Goal: Task Accomplishment & Management: Complete application form

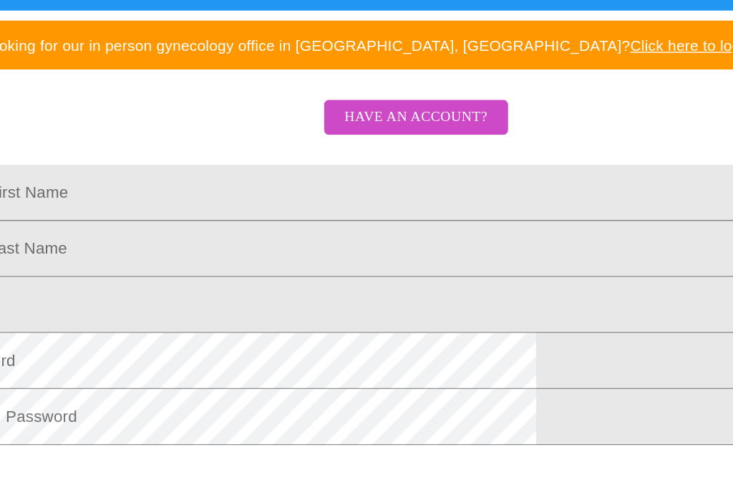
scroll to position [198, 0]
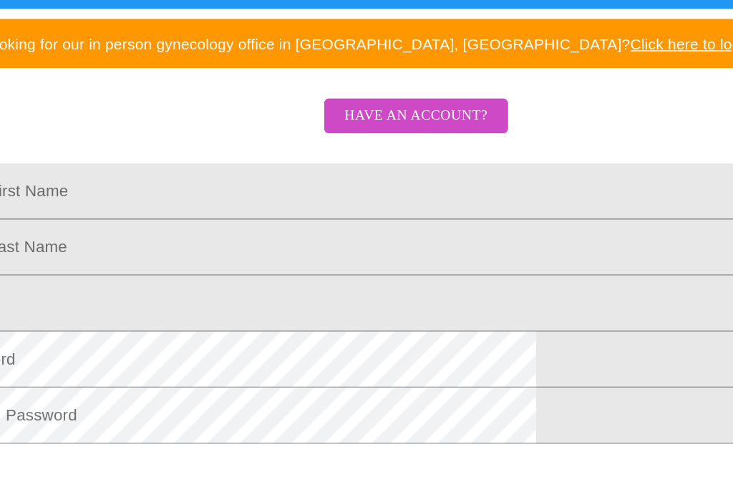
click at [115, 243] on input "Legal First Name" at bounding box center [366, 263] width 693 height 40
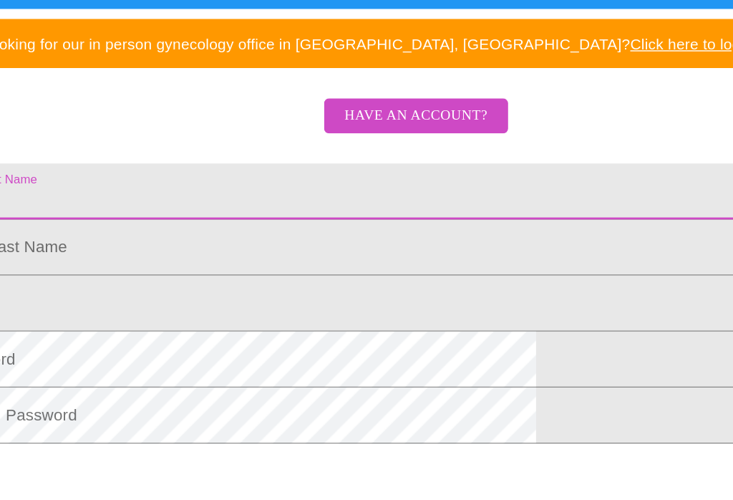
scroll to position [197, 0]
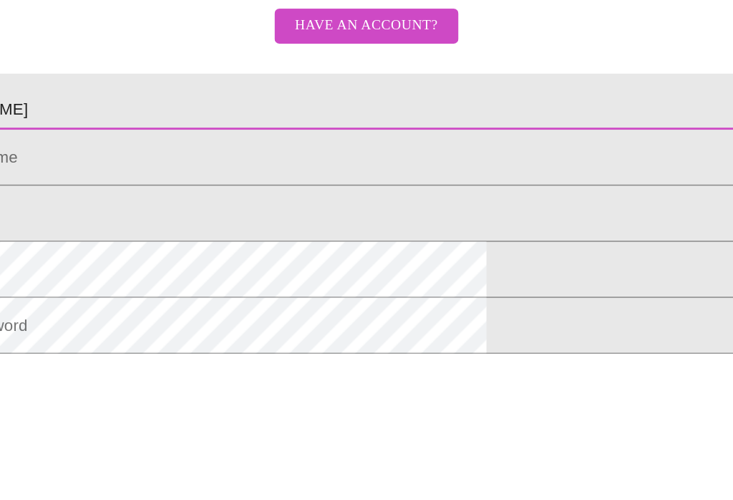
type input "[PERSON_NAME]"
click at [90, 243] on input "Legal First Name" at bounding box center [366, 263] width 693 height 40
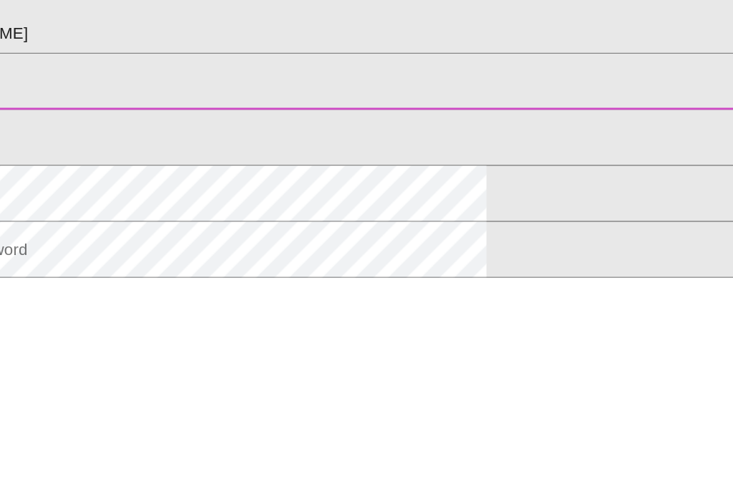
type input "[PERSON_NAME]"
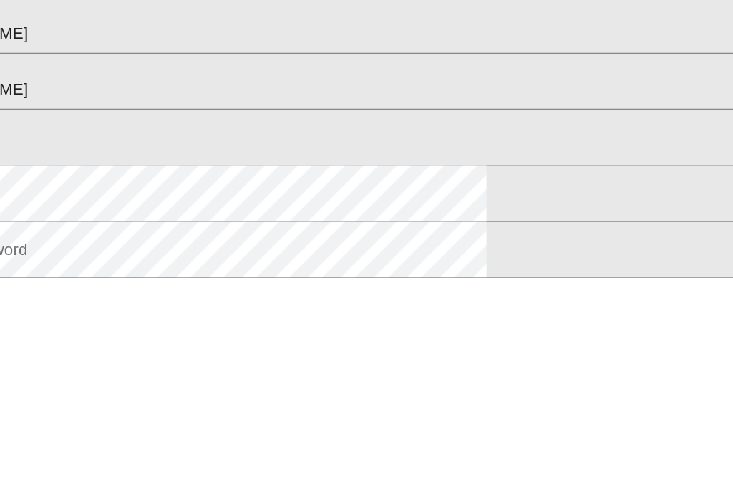
scroll to position [317, 0]
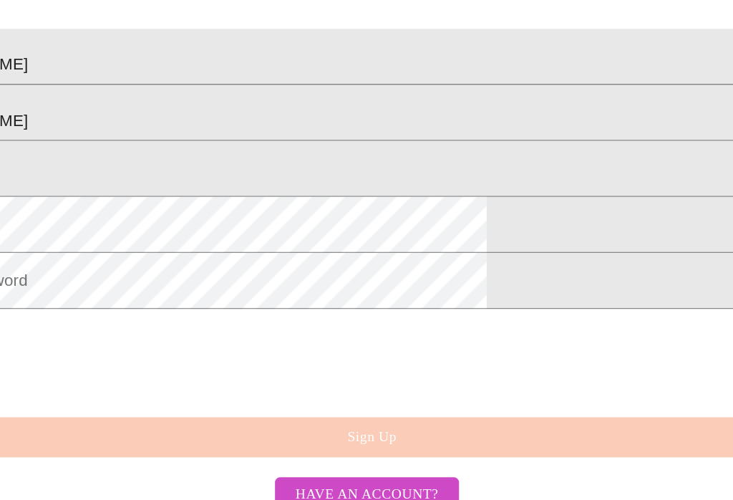
click at [73, 227] on input "Legal First Name" at bounding box center [366, 247] width 693 height 40
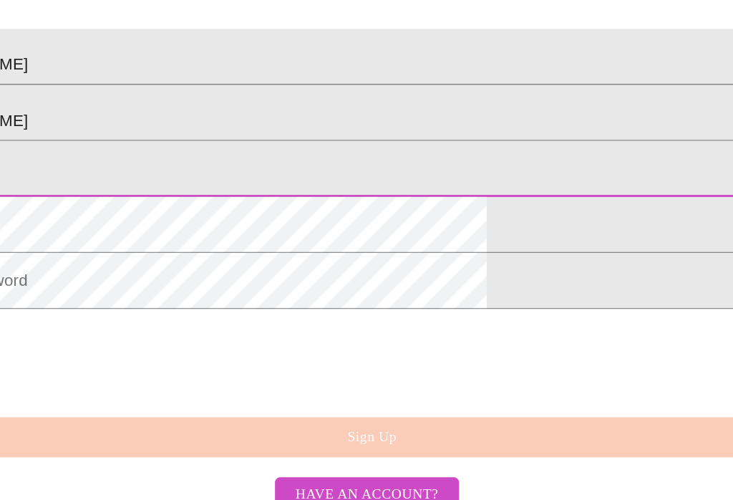
scroll to position [316, 0]
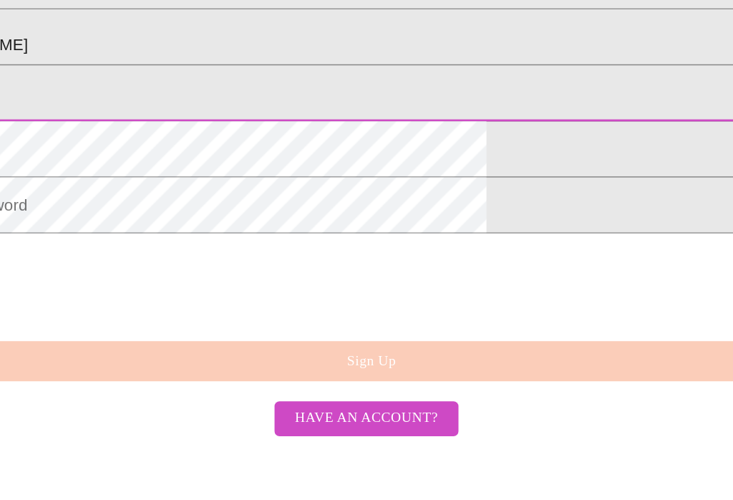
type input "[EMAIL_ADDRESS][DOMAIN_NAME]"
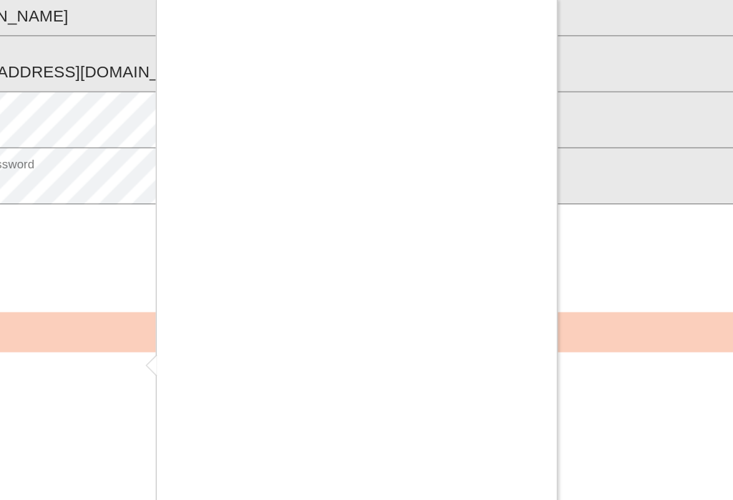
scroll to position [46, 0]
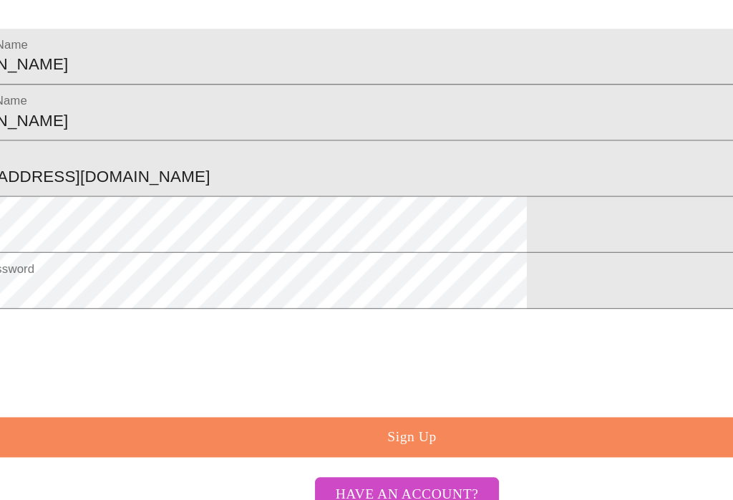
click at [264, 430] on span "Sign Up" at bounding box center [370, 439] width 660 height 18
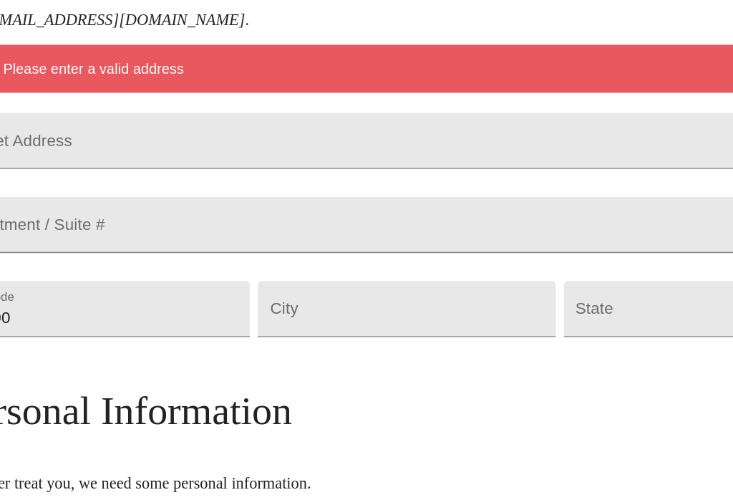
scroll to position [341, 0]
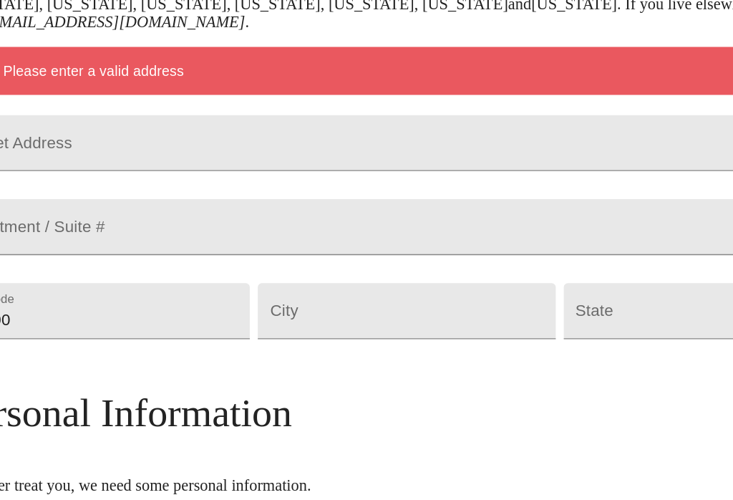
click at [78, 122] on input "Street Address" at bounding box center [367, 102] width 650 height 40
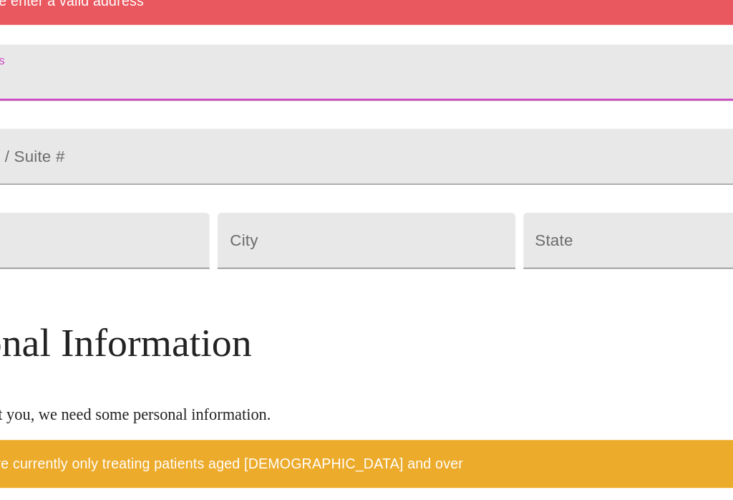
type input "[STREET_ADDRESS]"
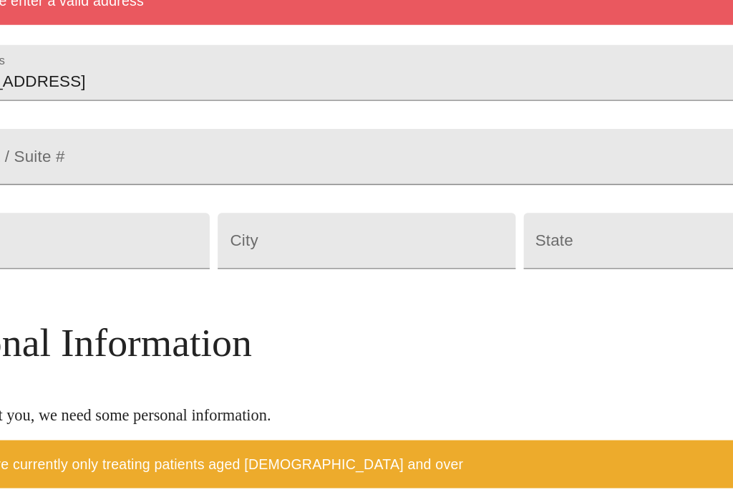
click at [59, 229] on input "10000" at bounding box center [148, 223] width 213 height 40
click at [0, 378] on html "MyMenopauseRx Welcome to MyMenopauseRx Since it's your first time here, you'll …" at bounding box center [366, 236] width 733 height 1154
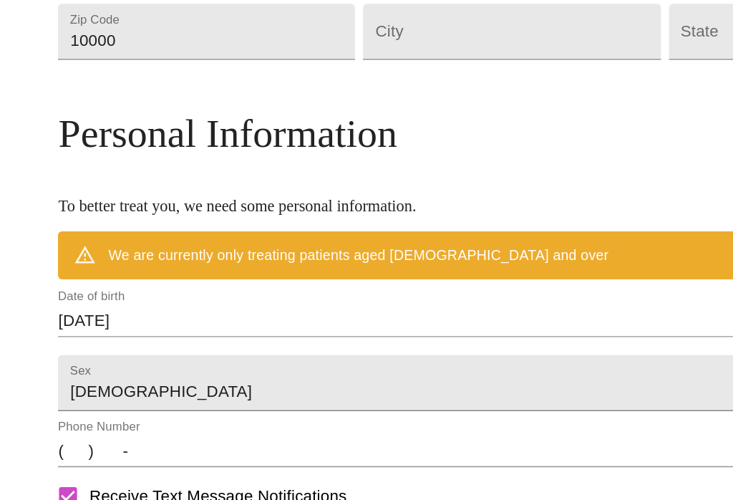
click at [159, 129] on input "10000" at bounding box center [148, 149] width 213 height 40
type input "60189"
click at [318, 129] on input "Street Address" at bounding box center [366, 149] width 213 height 40
type input "Wheaton"
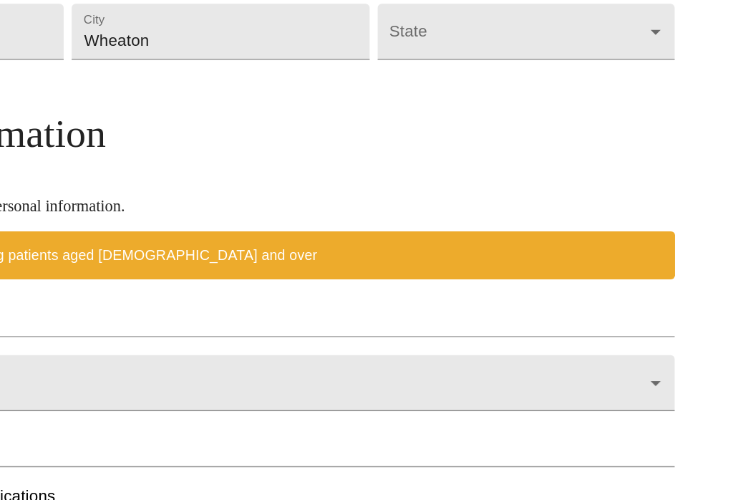
click at [397, 87] on body "MyMenopauseRx Welcome to MyMenopauseRx Since it's your first time here, you'll …" at bounding box center [367, 162] width 722 height 1142
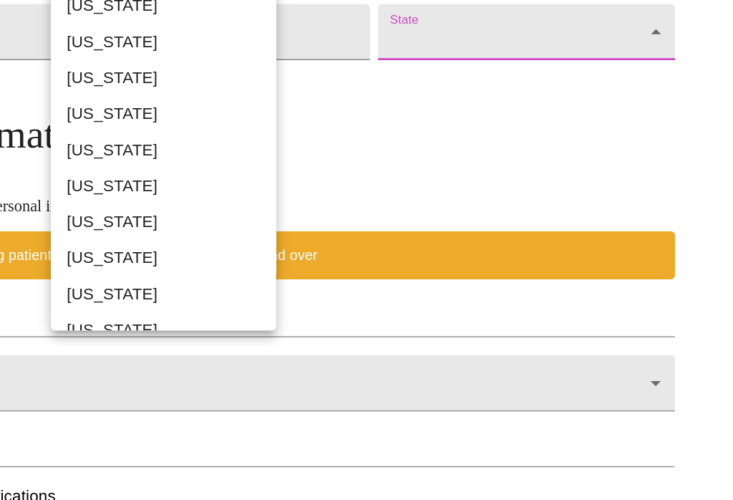
click at [245, 246] on li "[US_STATE]" at bounding box center [325, 259] width 161 height 26
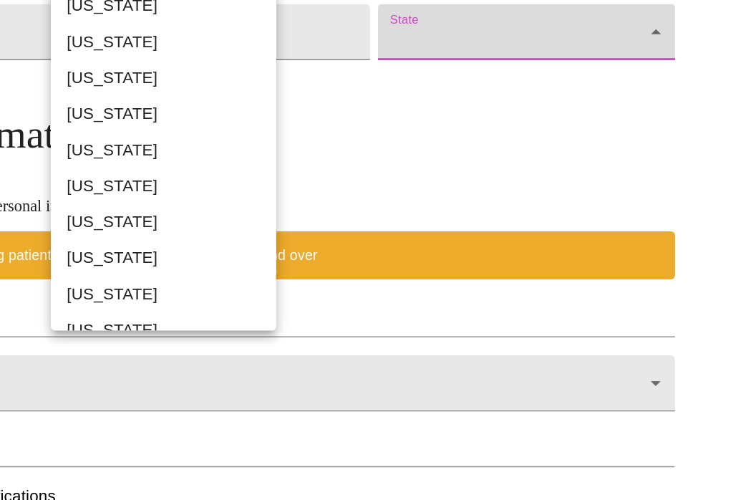
type input "[US_STATE]"
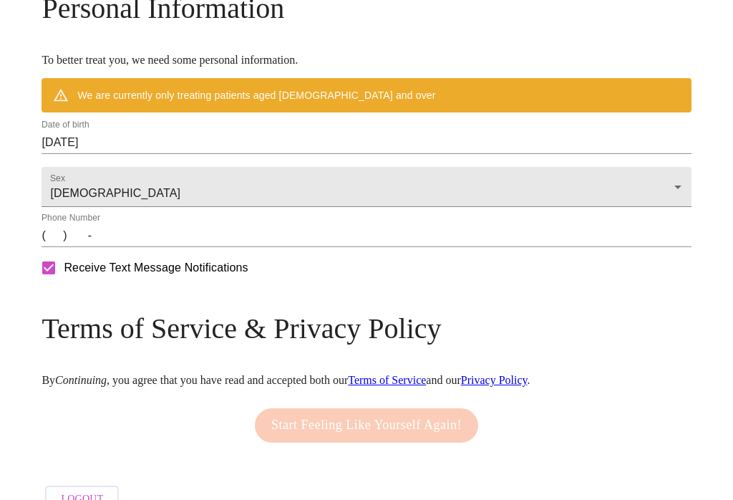
scroll to position [587, 0]
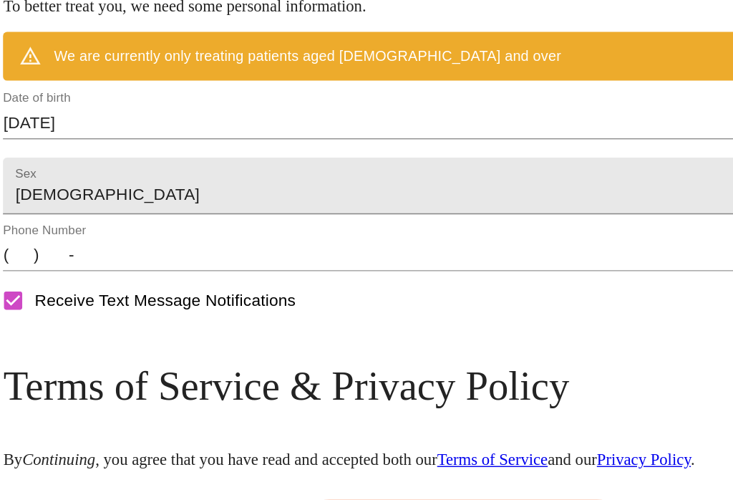
click at [128, 148] on input "[DATE]" at bounding box center [367, 141] width 650 height 23
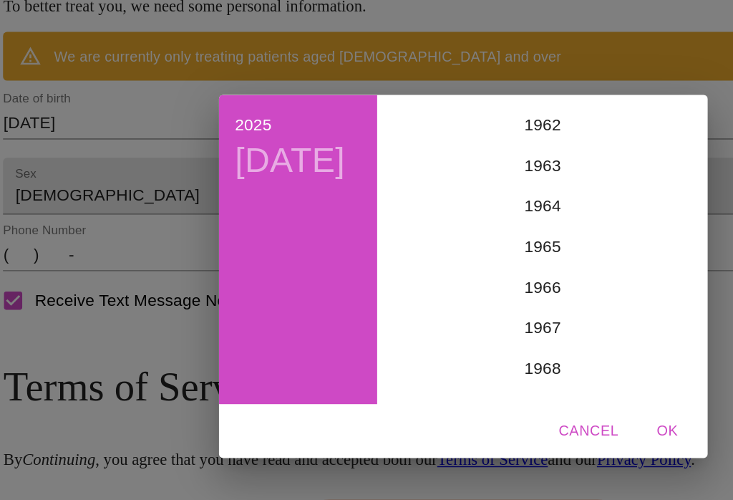
scroll to position [1808, 0]
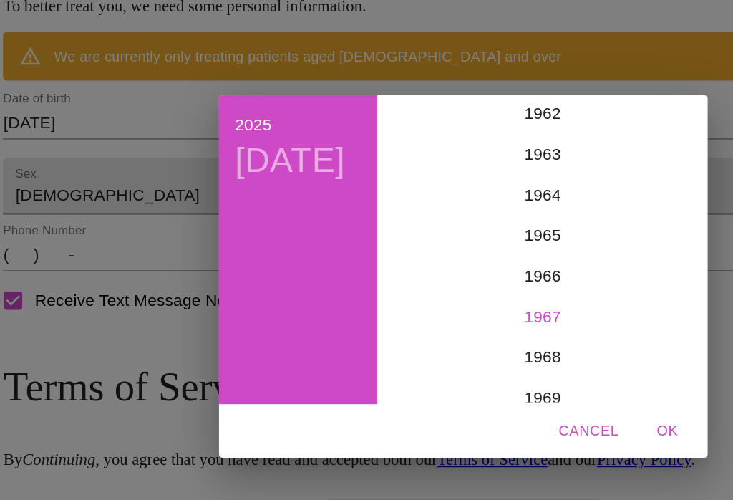
click at [379, 264] on div "1967" at bounding box center [423, 278] width 222 height 29
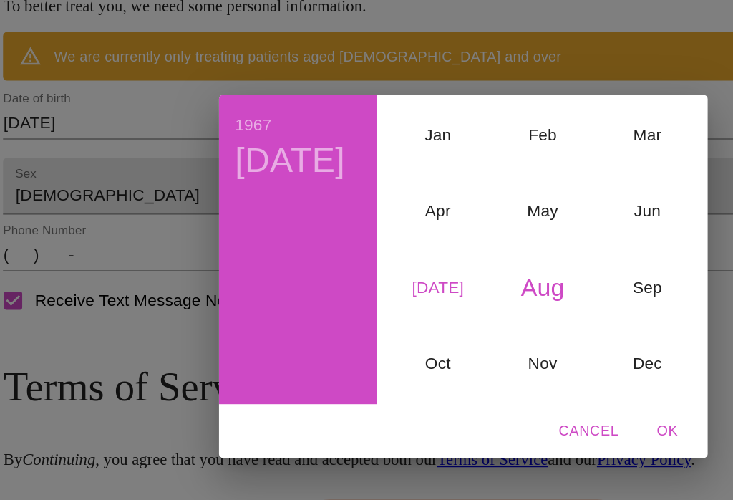
click at [312, 231] on div "[DATE]" at bounding box center [349, 258] width 74 height 54
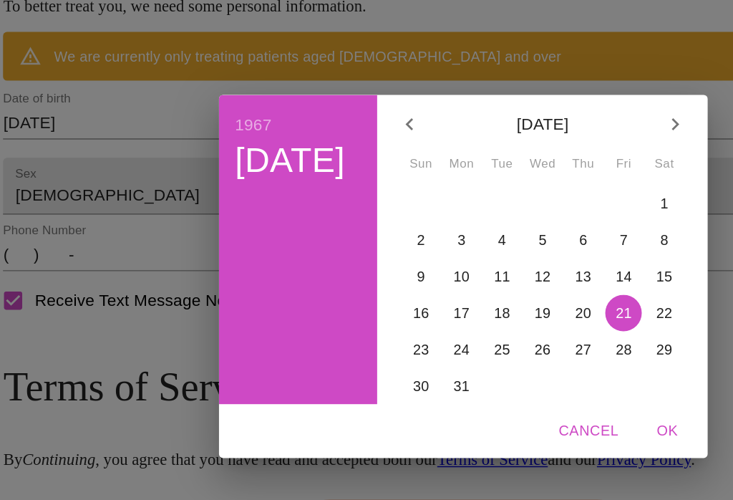
click at [477, 217] on p "7" at bounding box center [480, 224] width 6 height 14
click at [493, 350] on span "OK" at bounding box center [510, 359] width 34 height 18
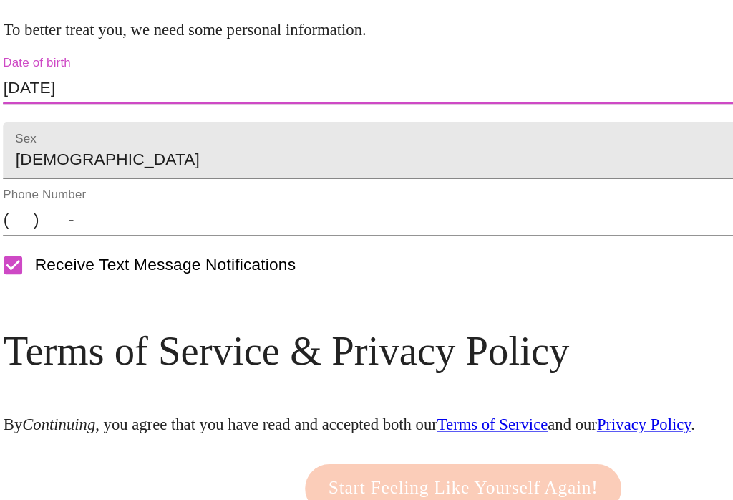
type input "[DATE]"
click at [89, 209] on input "(   )    -" at bounding box center [367, 209] width 650 height 23
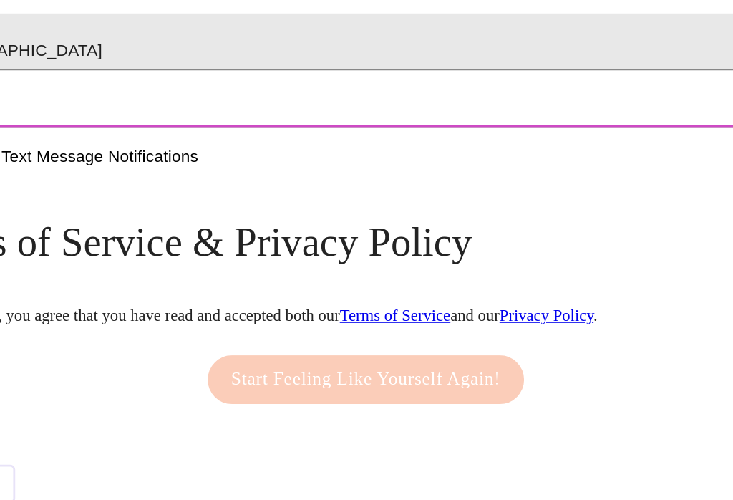
scroll to position [587, 0]
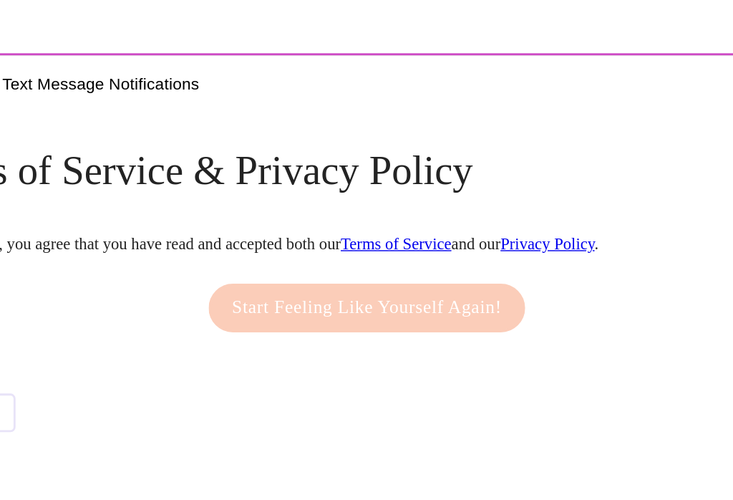
type input "[PHONE_NUMBER]"
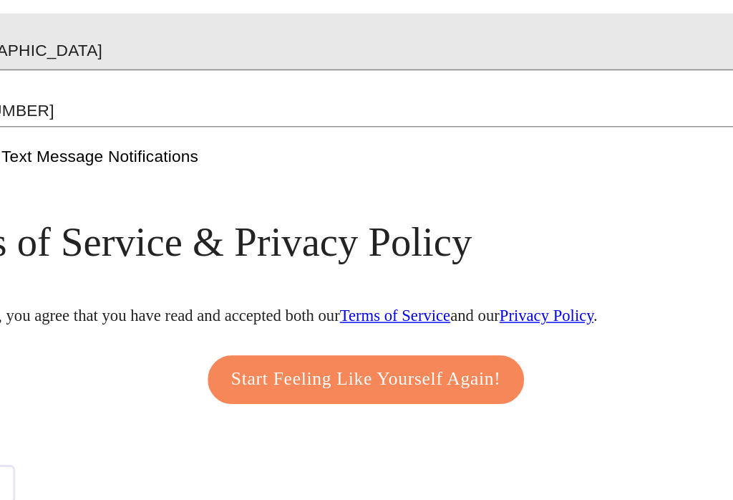
scroll to position [654, 0]
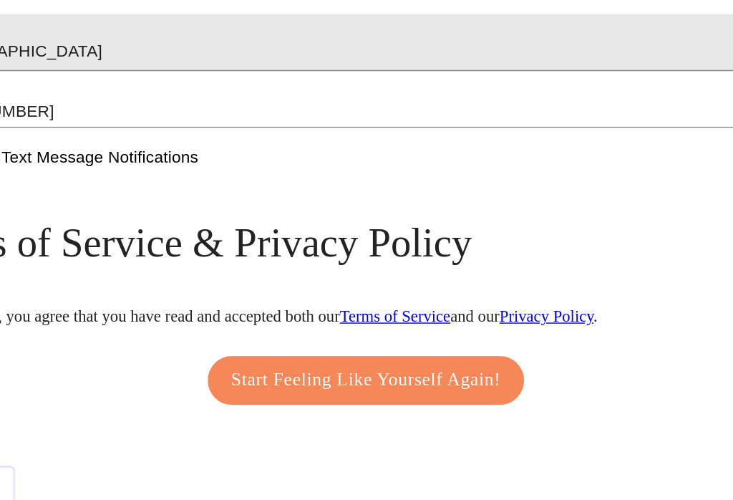
click at [408, 348] on link "Terms of Service" at bounding box center [387, 354] width 78 height 12
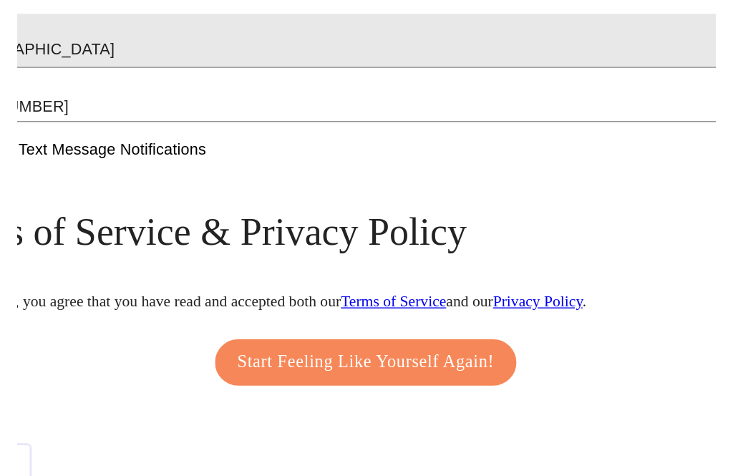
scroll to position [660, 0]
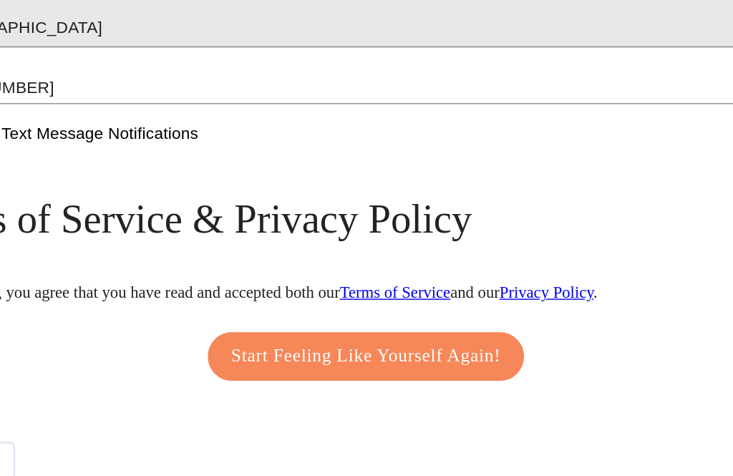
click at [271, 365] on span "Start Feeling Like Yourself Again!" at bounding box center [366, 376] width 191 height 23
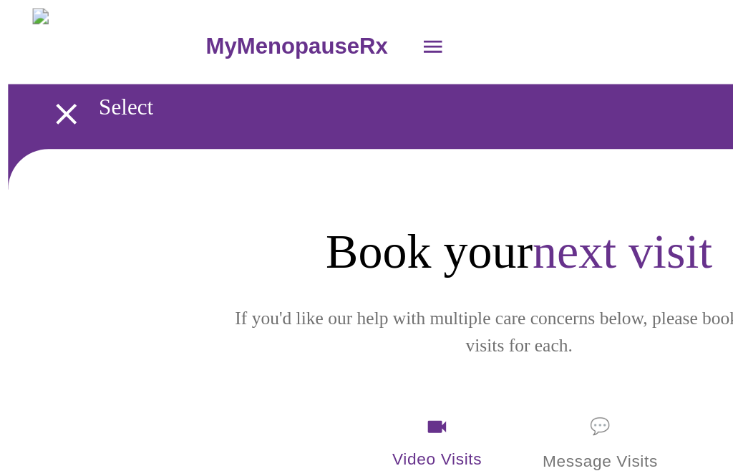
click at [297, 29] on icon "open drawer" at bounding box center [305, 32] width 17 height 17
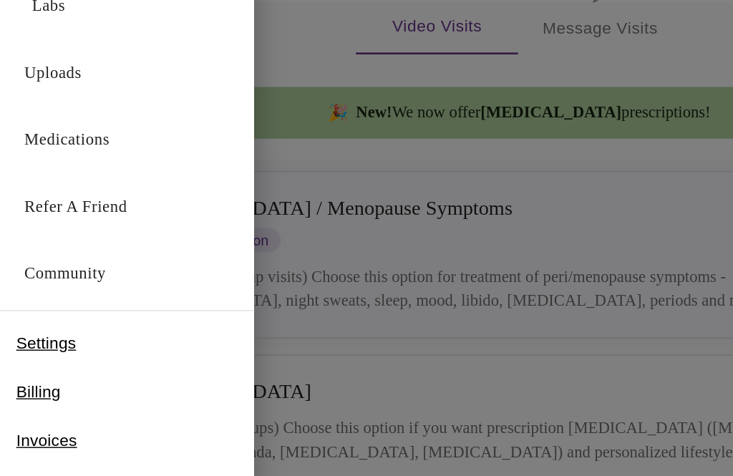
scroll to position [201, 0]
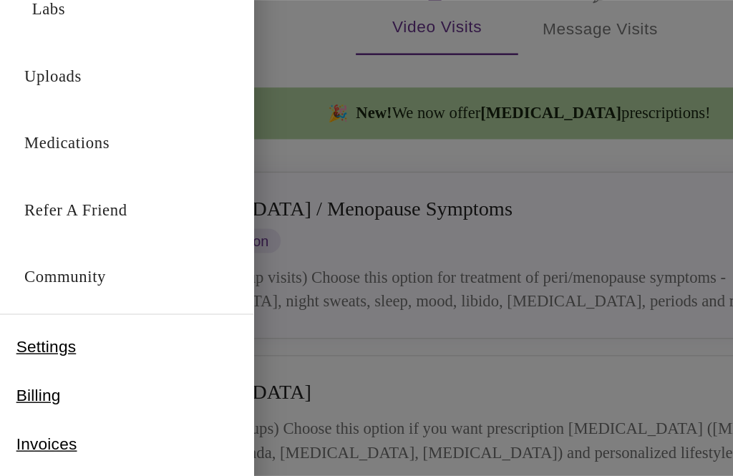
click at [407, 181] on div at bounding box center [366, 238] width 733 height 476
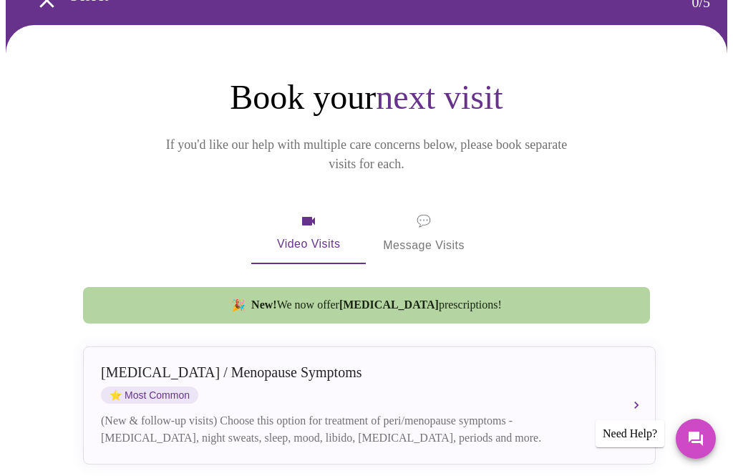
scroll to position [0, 0]
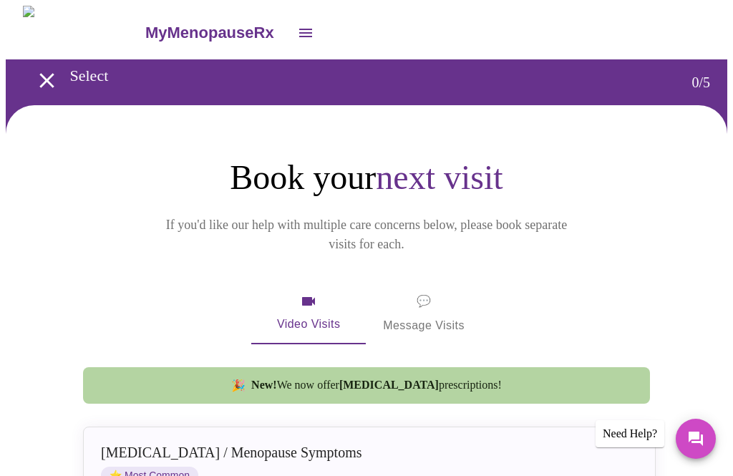
click at [297, 34] on icon "open drawer" at bounding box center [305, 32] width 17 height 17
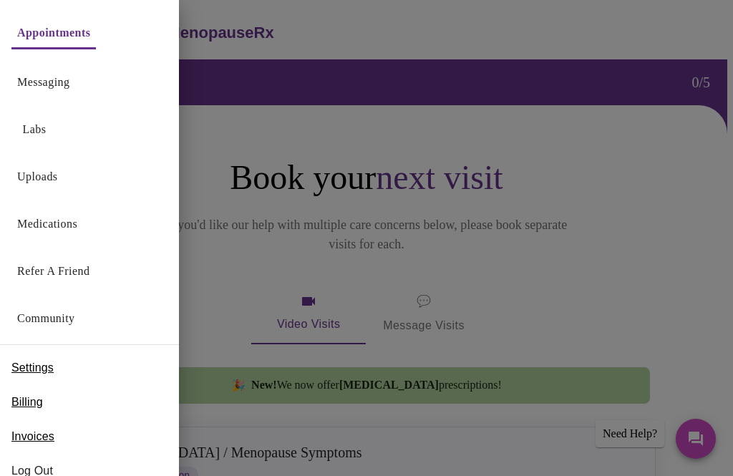
click at [27, 185] on link "Uploads" at bounding box center [37, 177] width 41 height 20
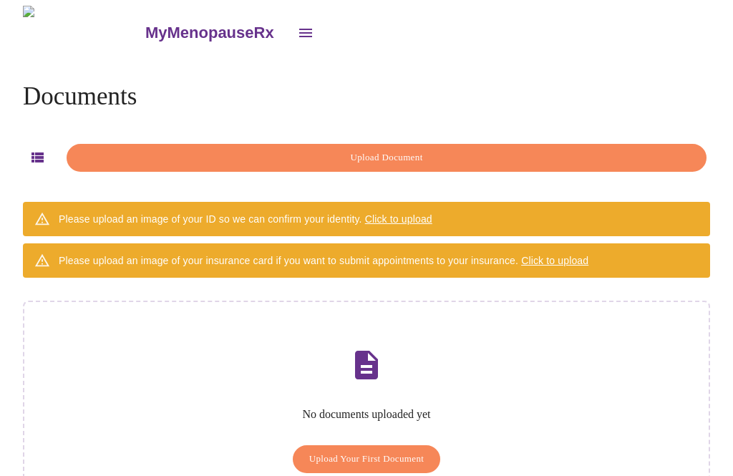
click at [297, 28] on icon "open drawer" at bounding box center [305, 32] width 17 height 17
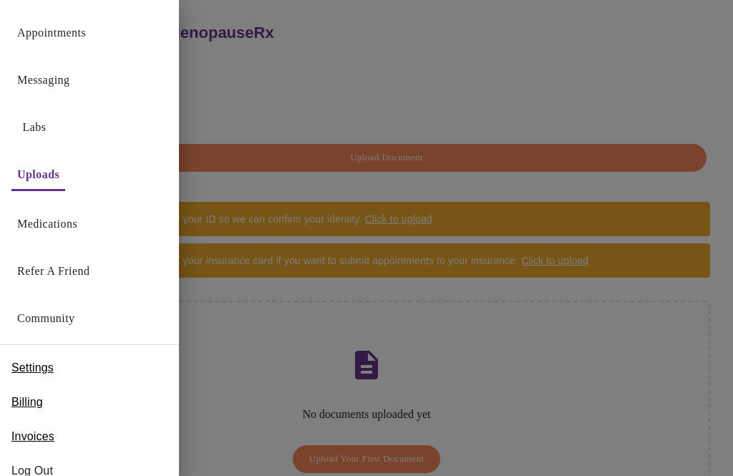
click at [20, 365] on span "Settings" at bounding box center [32, 368] width 42 height 17
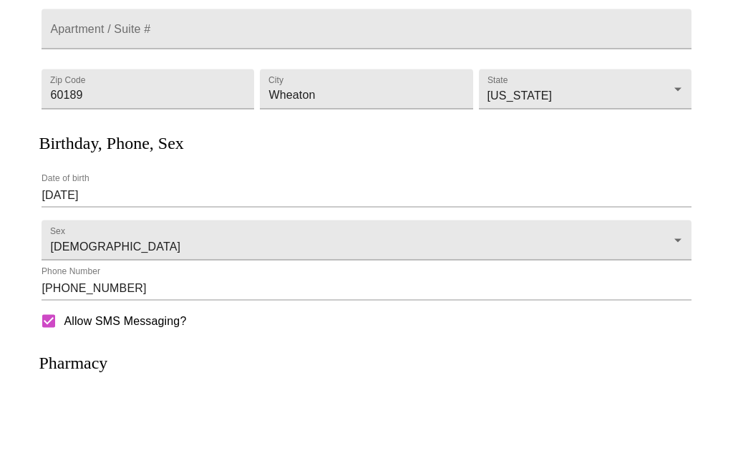
scroll to position [291, 0]
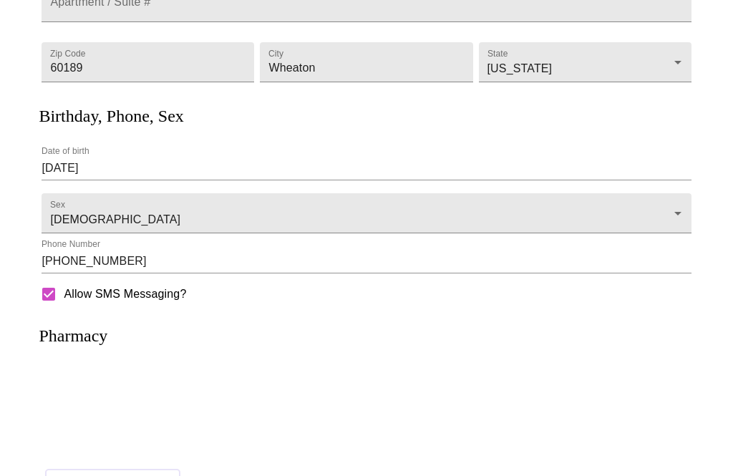
click at [67, 346] on h3 "Pharmacy" at bounding box center [73, 336] width 69 height 19
click at [64, 340] on h3 "Pharmacy" at bounding box center [73, 336] width 69 height 19
click at [87, 489] on span "Change Pharmacy" at bounding box center [113, 483] width 104 height 18
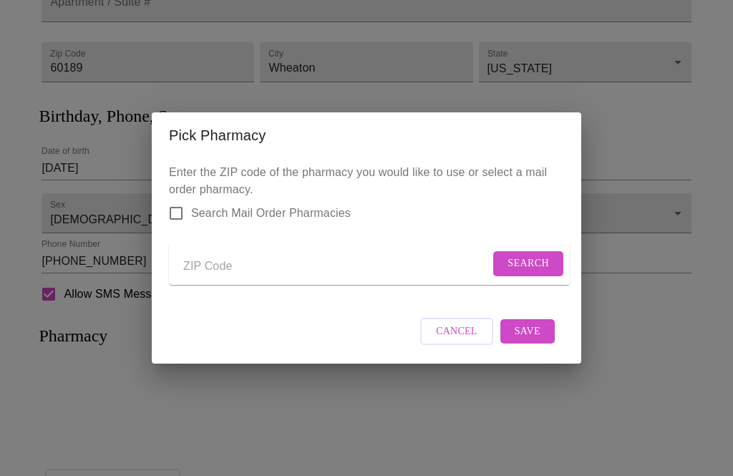
click at [198, 278] on input "Send a message to your care team" at bounding box center [336, 266] width 307 height 23
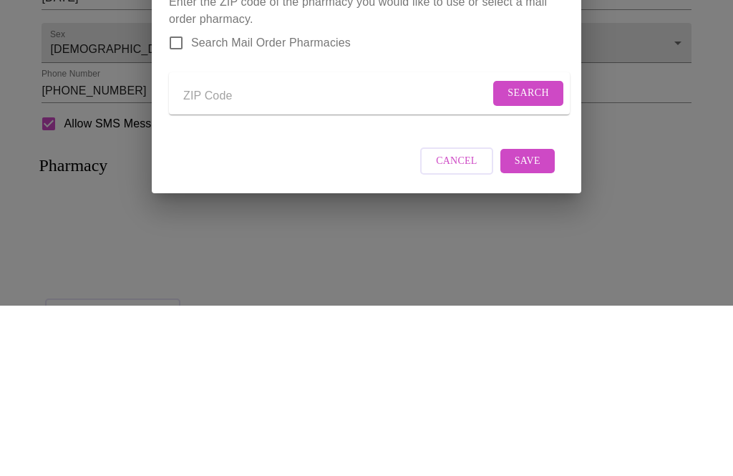
type input "60189"
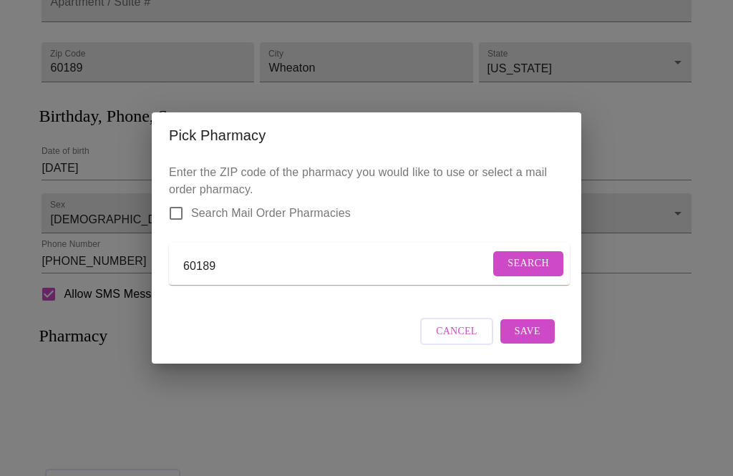
click at [541, 273] on span "Search" at bounding box center [529, 264] width 42 height 18
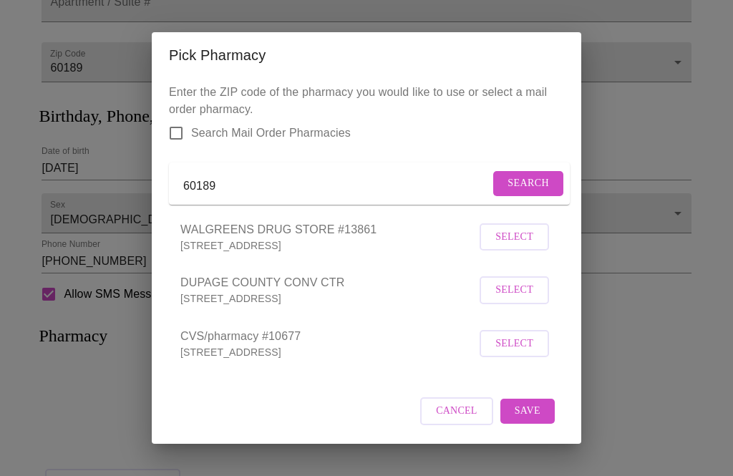
click at [529, 246] on span "Select" at bounding box center [515, 237] width 38 height 18
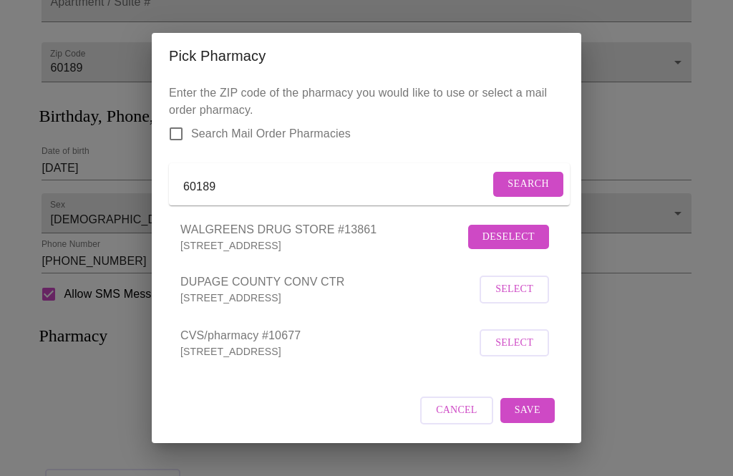
click at [539, 420] on span "Save" at bounding box center [528, 411] width 26 height 18
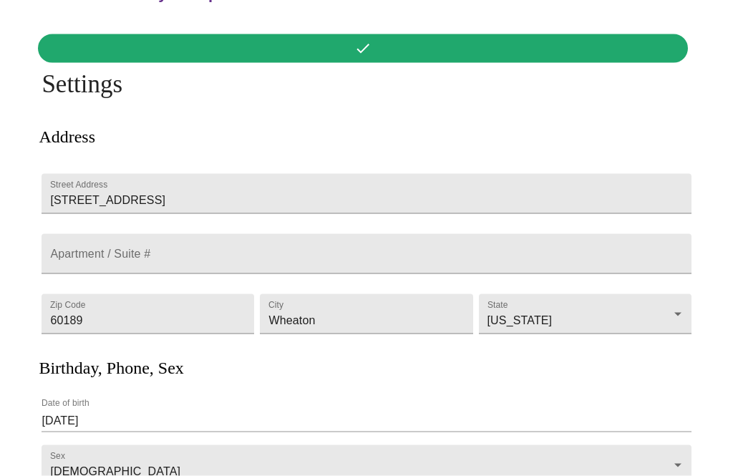
scroll to position [0, 0]
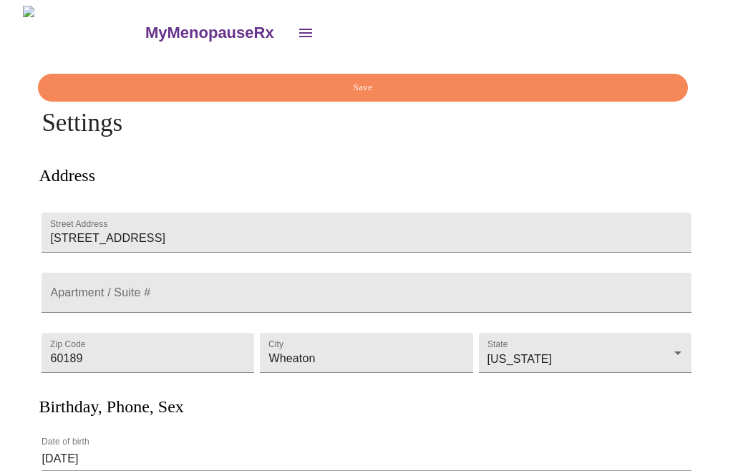
click at [354, 87] on span "Save" at bounding box center [362, 87] width 617 height 16
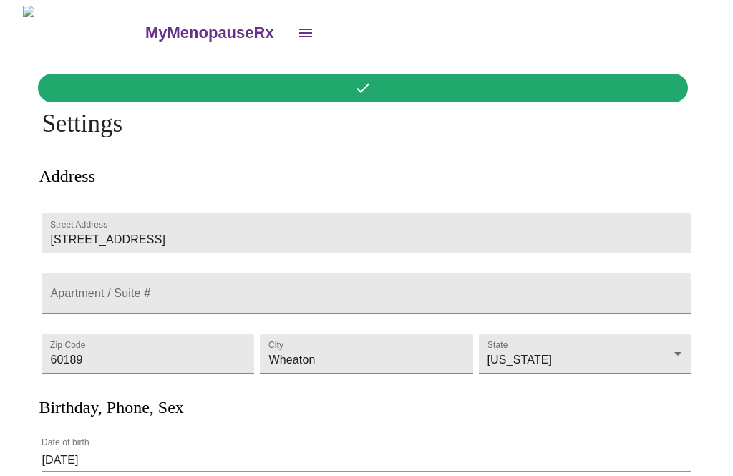
click at [299, 31] on icon "open drawer" at bounding box center [305, 33] width 13 height 9
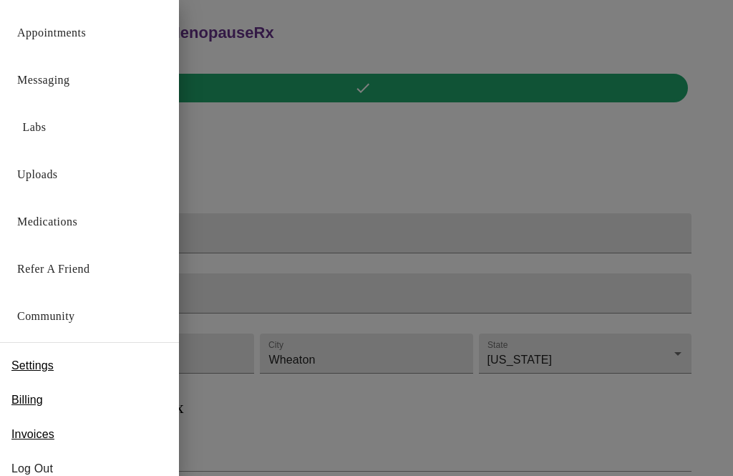
click at [32, 183] on link "Uploads" at bounding box center [37, 175] width 41 height 20
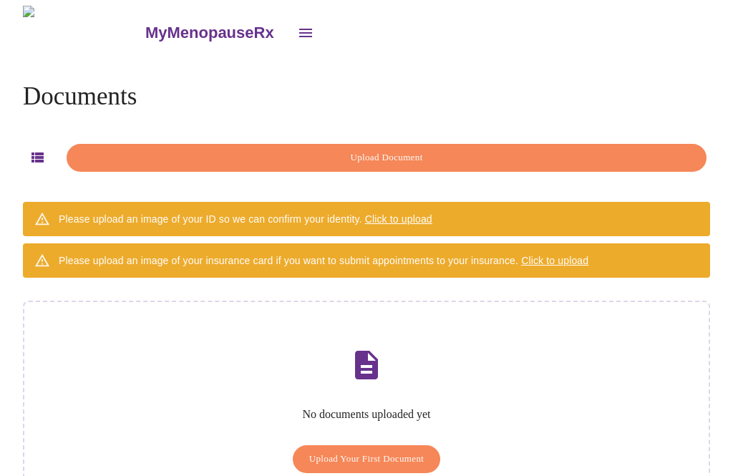
click at [404, 218] on span "Click to upload" at bounding box center [398, 218] width 67 height 11
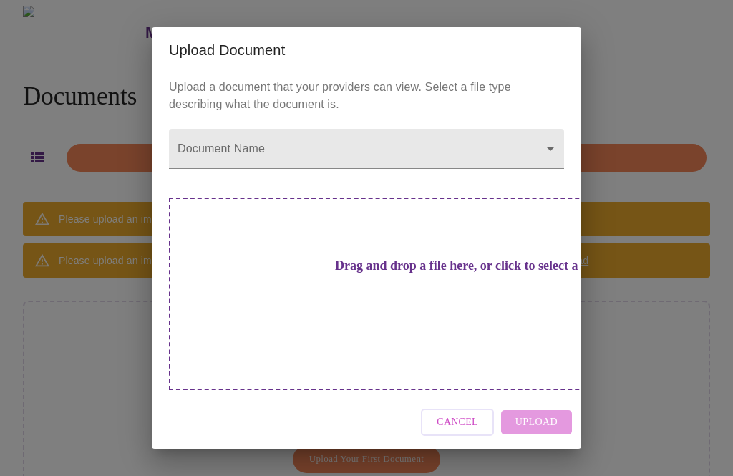
click at [547, 179] on body "MyMenopauseRx Documents Upload Document Please upload an image of your ID so we…" at bounding box center [367, 278] width 722 height 545
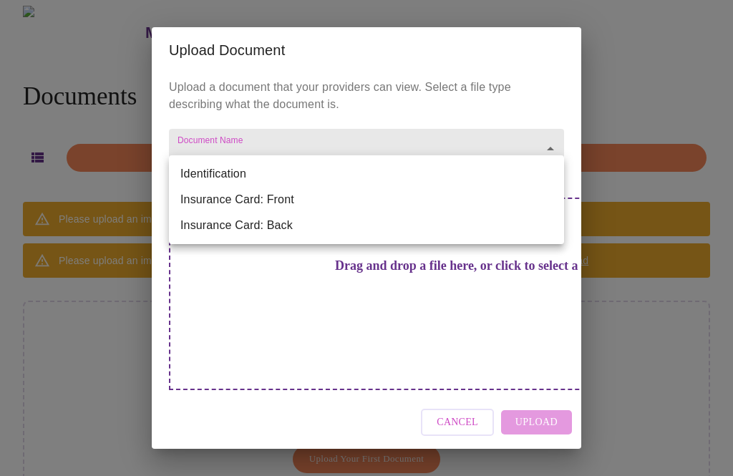
click at [236, 178] on li "Identification" at bounding box center [366, 174] width 395 height 26
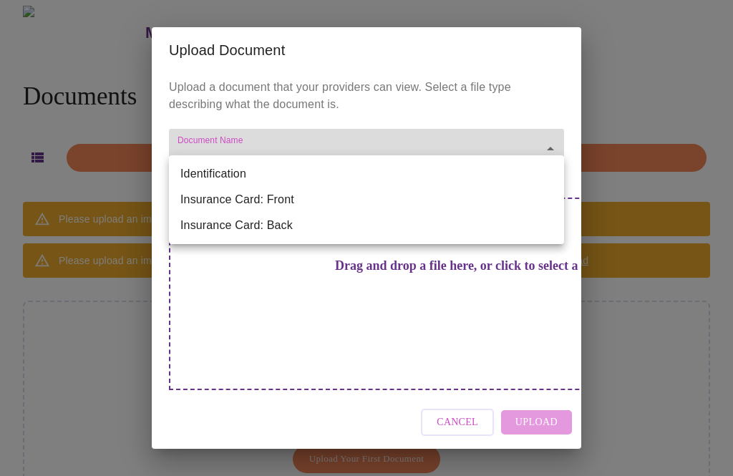
type input "Identification"
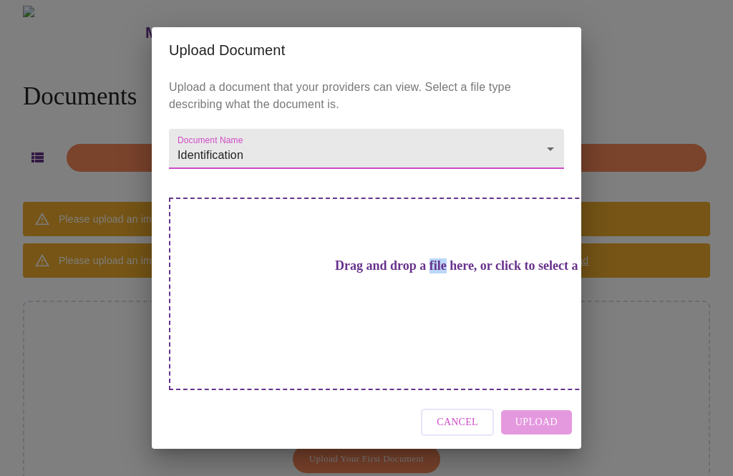
click at [455, 414] on span "Cancel" at bounding box center [458, 423] width 42 height 18
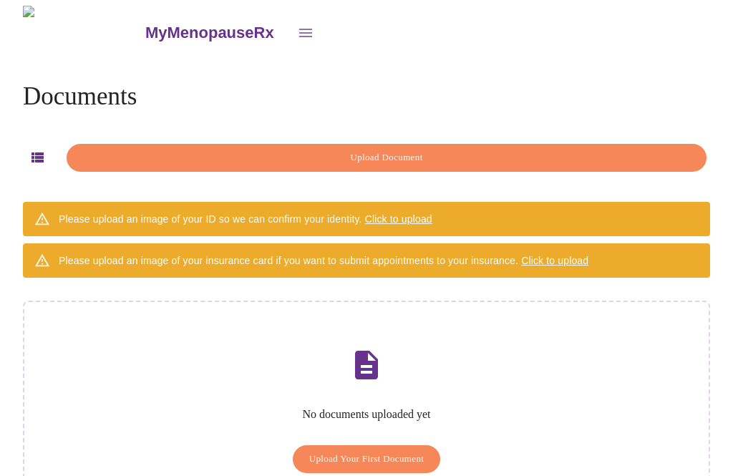
click at [297, 35] on icon "open drawer" at bounding box center [305, 32] width 17 height 17
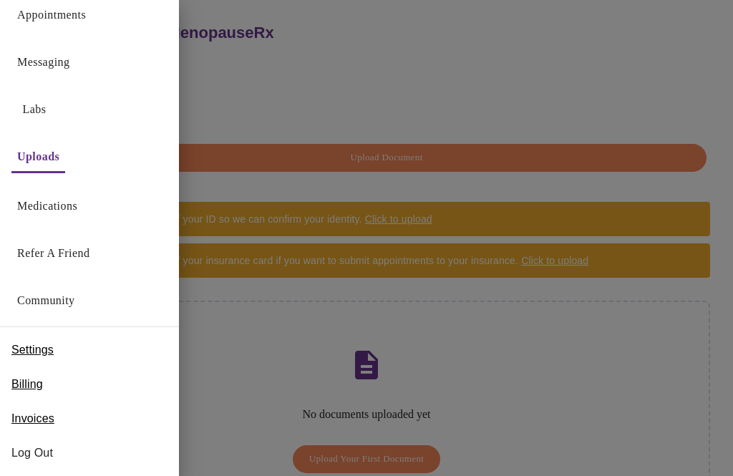
scroll to position [18, 0]
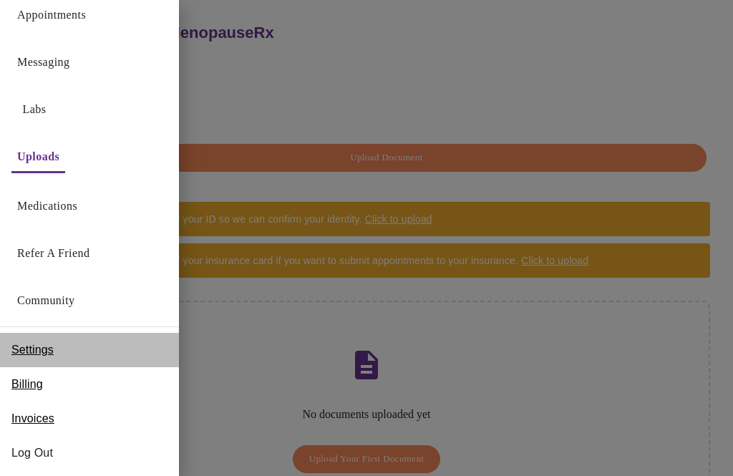
click at [36, 354] on span "Settings" at bounding box center [32, 350] width 42 height 17
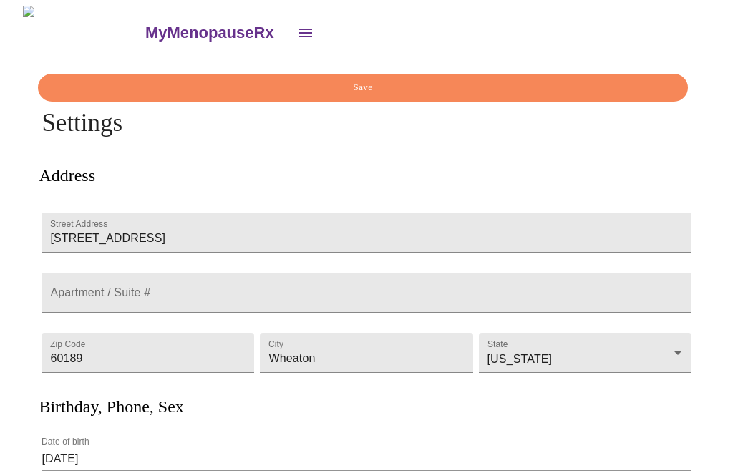
click at [297, 32] on icon "open drawer" at bounding box center [305, 32] width 17 height 17
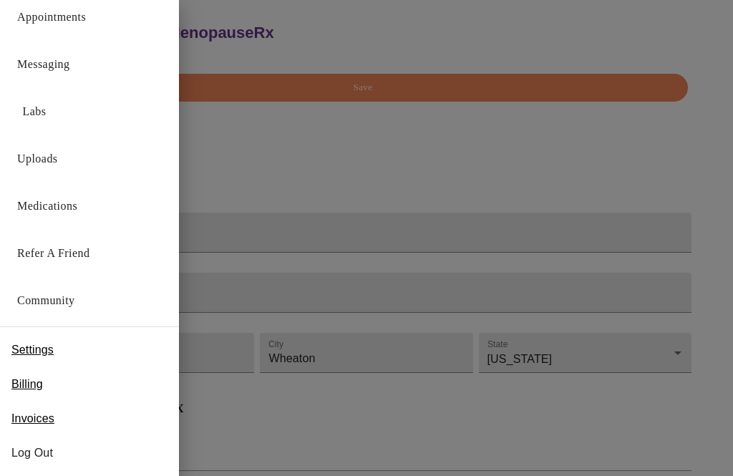
scroll to position [16, 0]
click at [36, 422] on span "Invoices" at bounding box center [32, 418] width 43 height 17
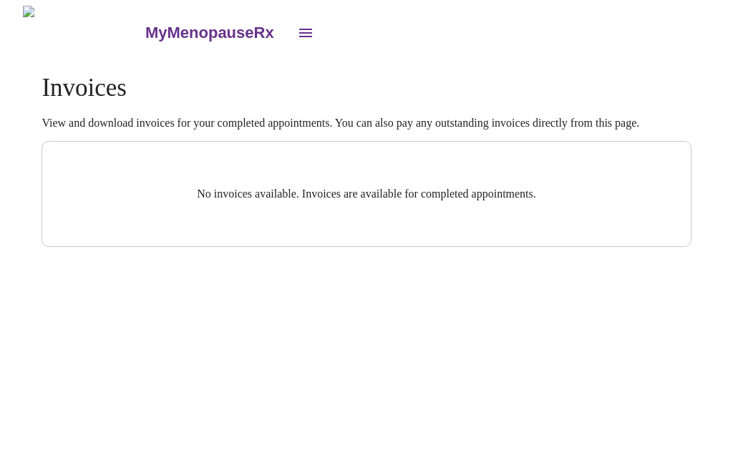
click at [297, 27] on icon "open drawer" at bounding box center [305, 32] width 17 height 17
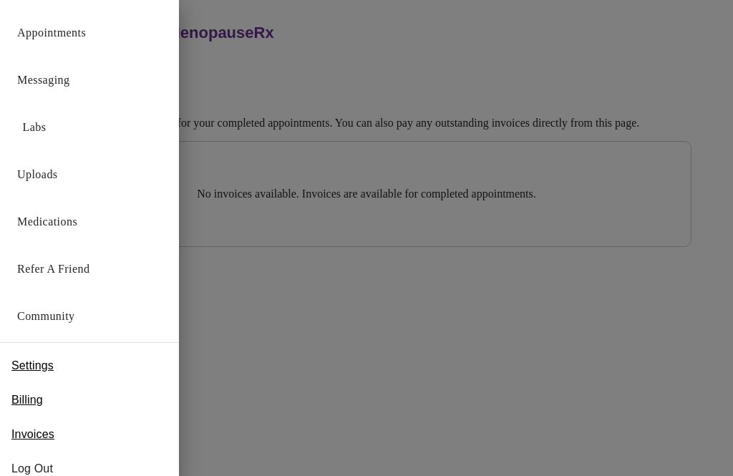
click at [366, 40] on div at bounding box center [366, 238] width 733 height 476
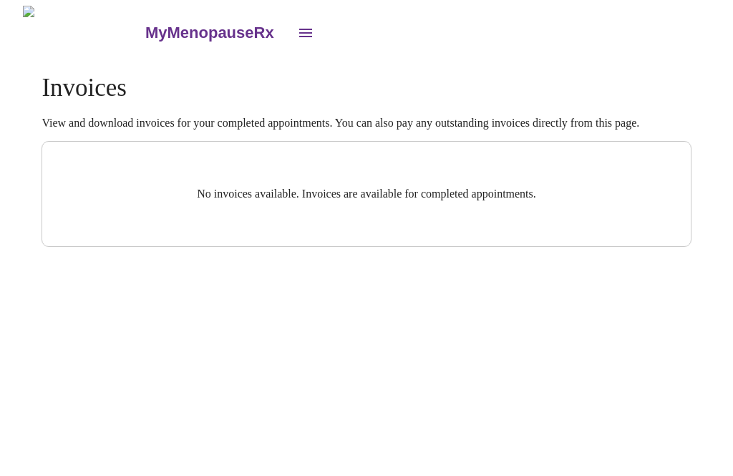
click at [289, 29] on button "open drawer" at bounding box center [306, 33] width 34 height 34
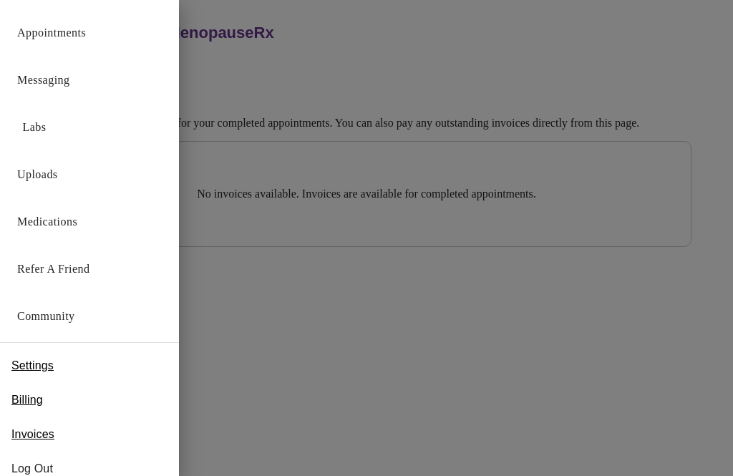
click at [52, 173] on link "Uploads" at bounding box center [37, 175] width 41 height 20
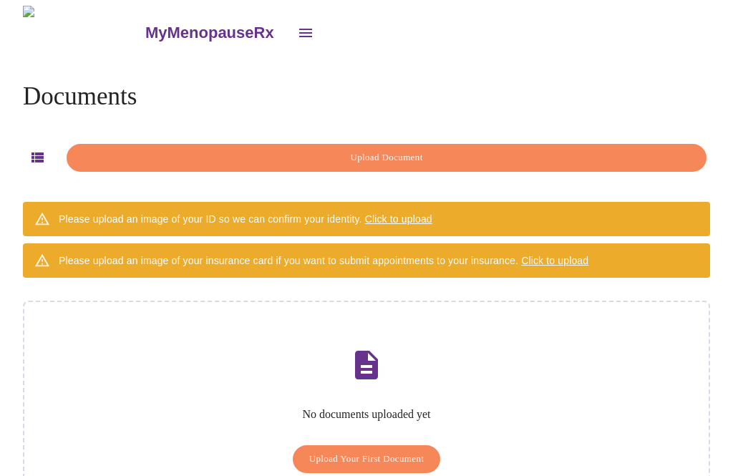
click at [388, 218] on span "Click to upload" at bounding box center [398, 218] width 67 height 11
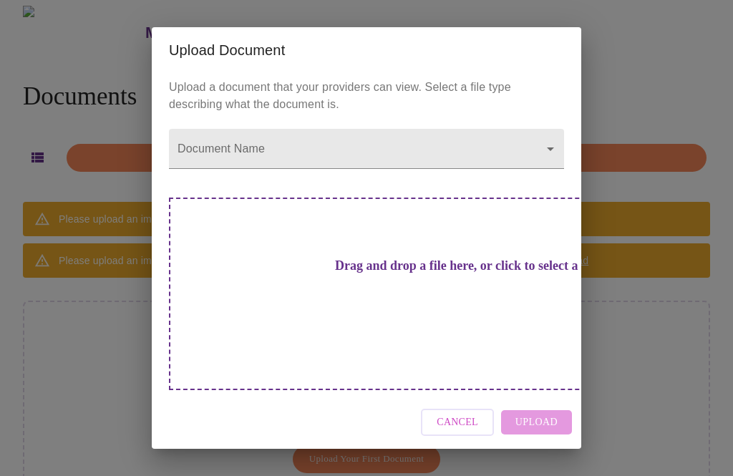
click at [231, 173] on body "MyMenopauseRx Documents Upload Document Please upload an image of your ID so we…" at bounding box center [367, 278] width 722 height 545
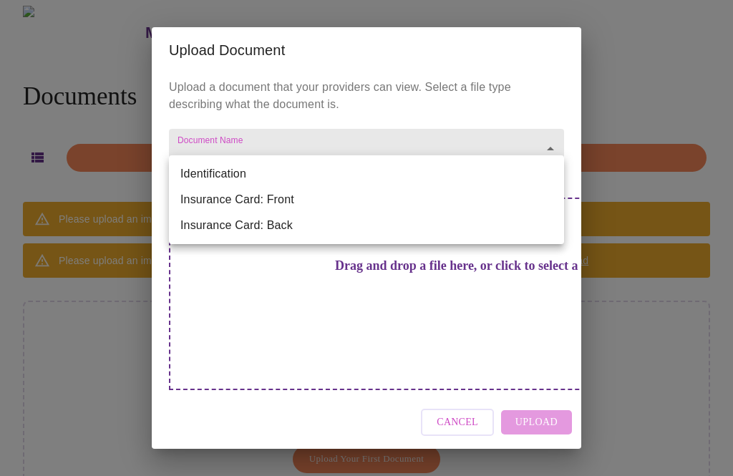
click at [233, 177] on li "Identification" at bounding box center [366, 174] width 395 height 26
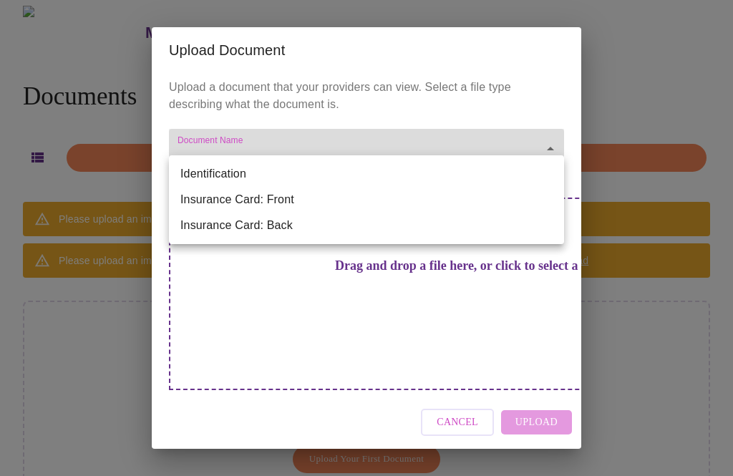
type input "Identification"
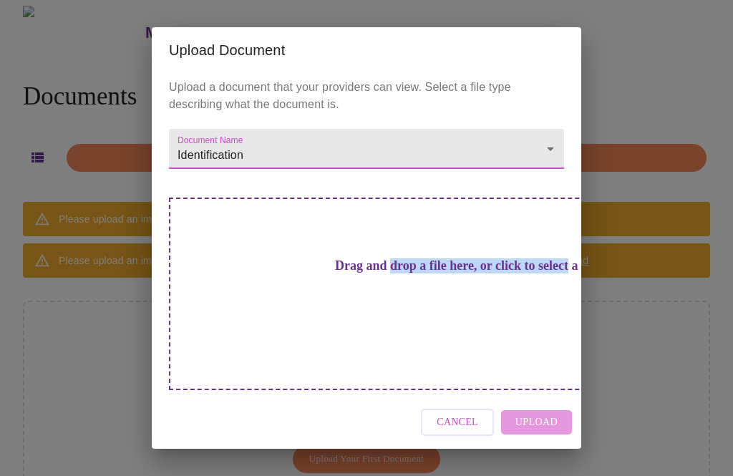
click at [408, 274] on h3 "Drag and drop a file here, or click to select a file" at bounding box center [466, 266] width 395 height 15
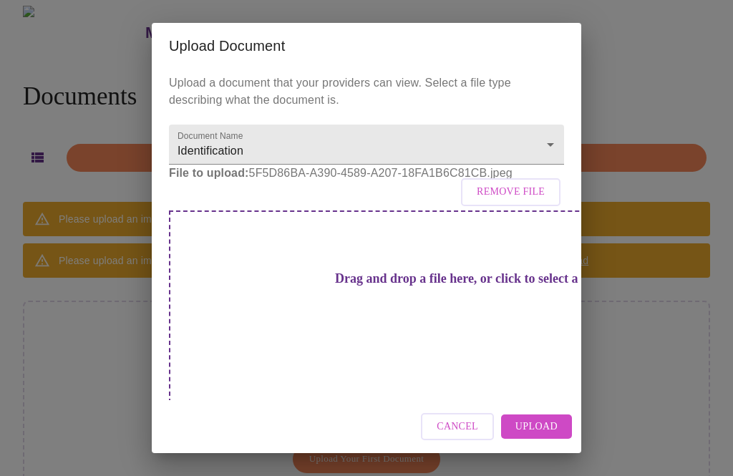
click at [541, 418] on span "Upload" at bounding box center [537, 427] width 42 height 18
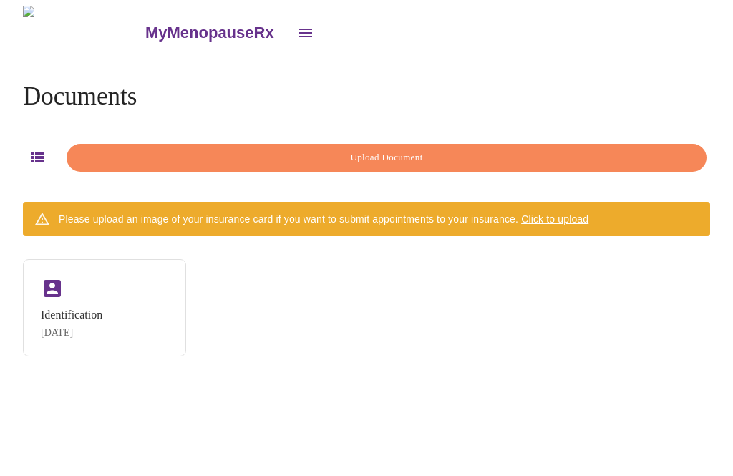
click at [551, 218] on span "Click to upload" at bounding box center [554, 218] width 67 height 11
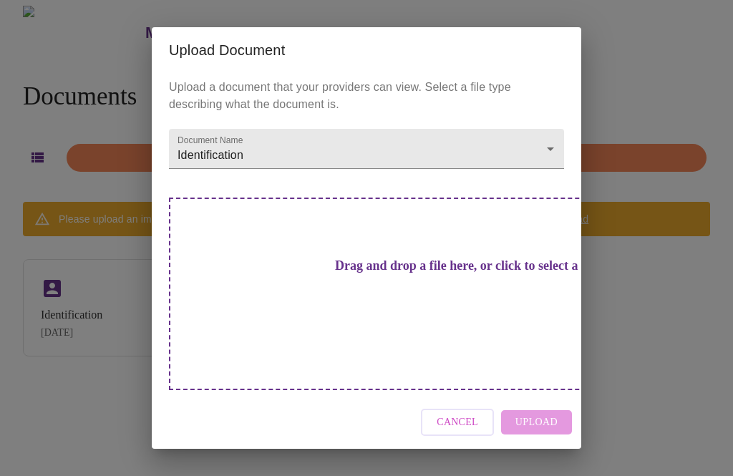
click at [557, 180] on body "MyMenopauseRx Documents Upload Document Please upload an image of your insuranc…" at bounding box center [367, 244] width 722 height 476
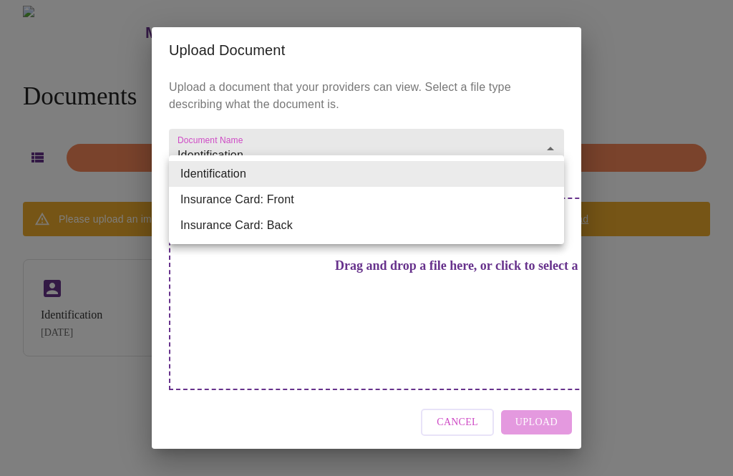
click at [304, 203] on li "Insurance Card: Front" at bounding box center [366, 200] width 395 height 26
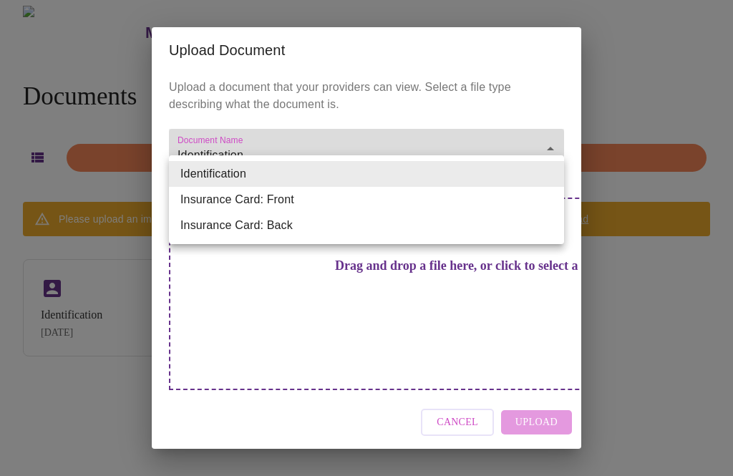
type input "Insurance Card: Front"
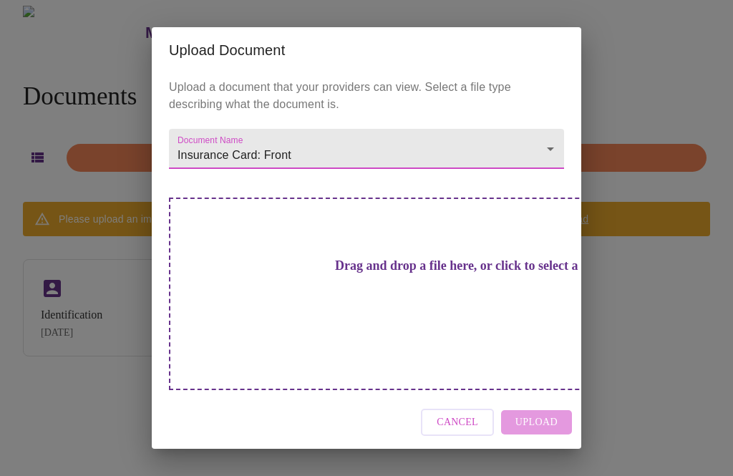
click at [405, 274] on h3 "Drag and drop a file here, or click to select a file" at bounding box center [466, 266] width 395 height 15
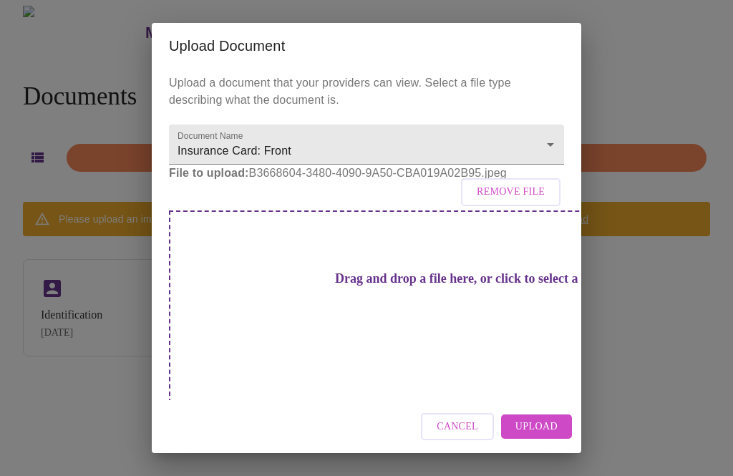
click at [547, 418] on span "Upload" at bounding box center [537, 427] width 42 height 18
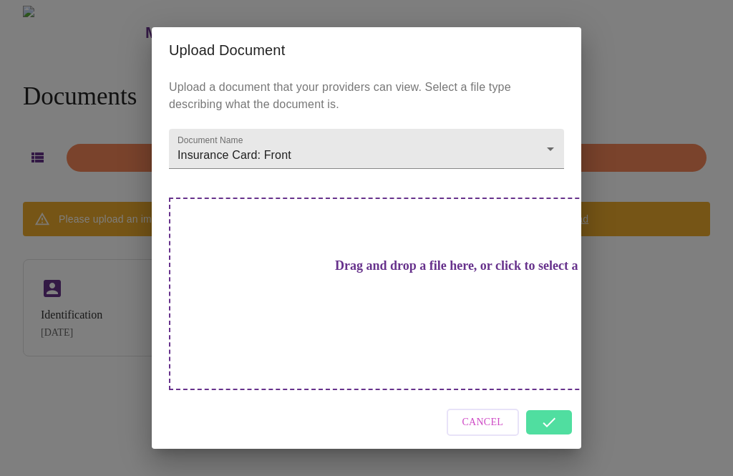
click at [552, 176] on body "MyMenopauseRx Documents Upload Document Please upload an image of your insuranc…" at bounding box center [367, 244] width 722 height 476
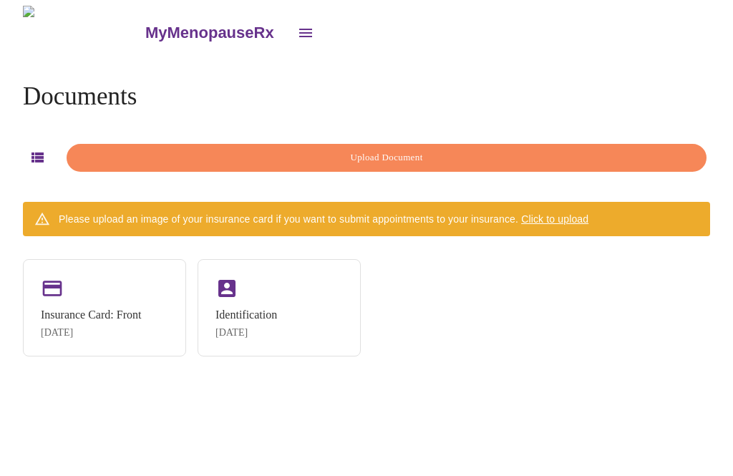
click at [554, 217] on span "Click to upload" at bounding box center [554, 218] width 67 height 11
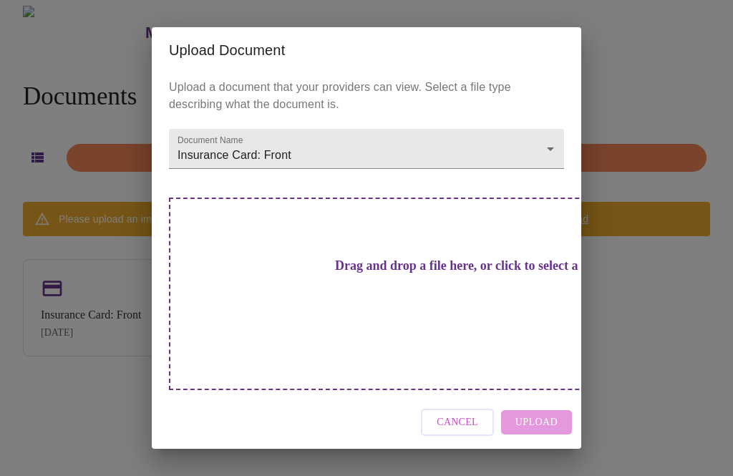
click at [556, 177] on body "MyMenopauseRx Documents Upload Document Please upload an image of your insuranc…" at bounding box center [367, 244] width 722 height 476
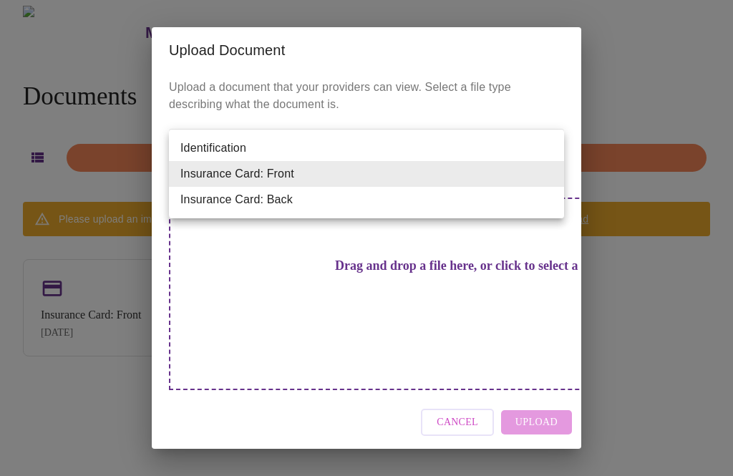
click at [376, 207] on li "Insurance Card: Back" at bounding box center [366, 200] width 395 height 26
type input "Insurance Card: Back"
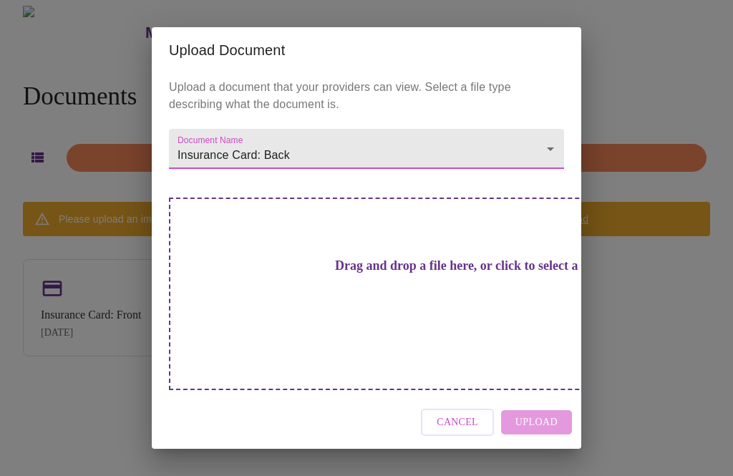
click at [432, 274] on h3 "Drag and drop a file here, or click to select a file" at bounding box center [466, 266] width 395 height 15
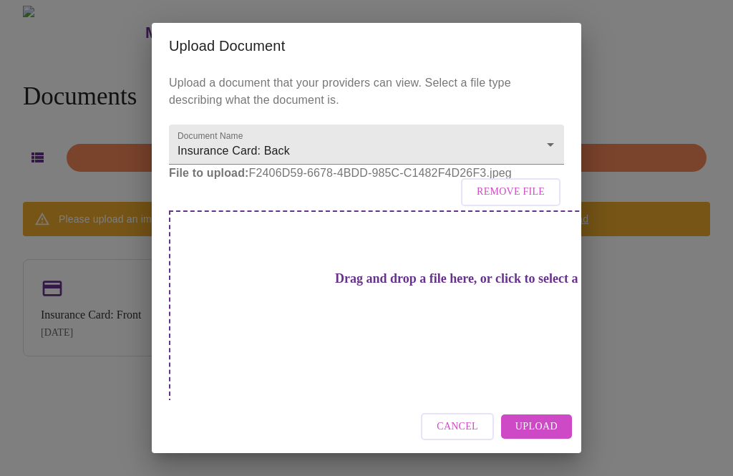
click at [542, 418] on span "Upload" at bounding box center [537, 427] width 42 height 18
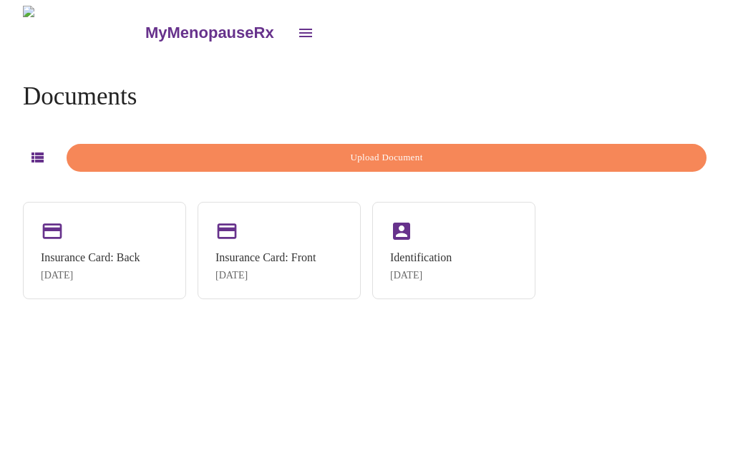
click at [362, 157] on span "Upload Document" at bounding box center [386, 158] width 607 height 16
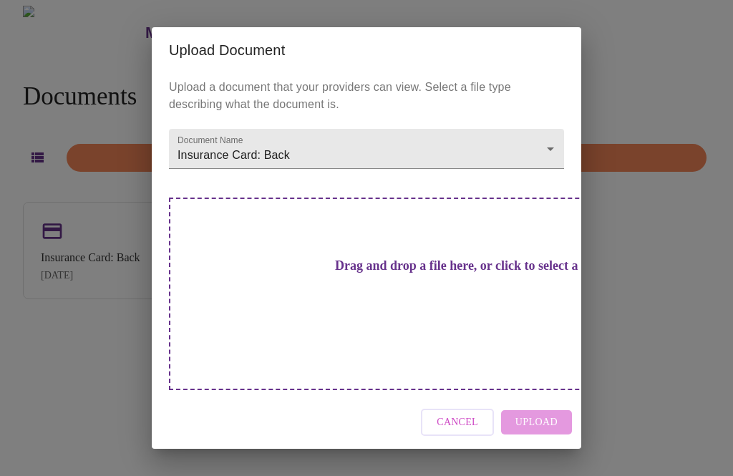
click at [74, 381] on div "Upload Document Upload a document that your providers can view. Select a file t…" at bounding box center [366, 238] width 733 height 476
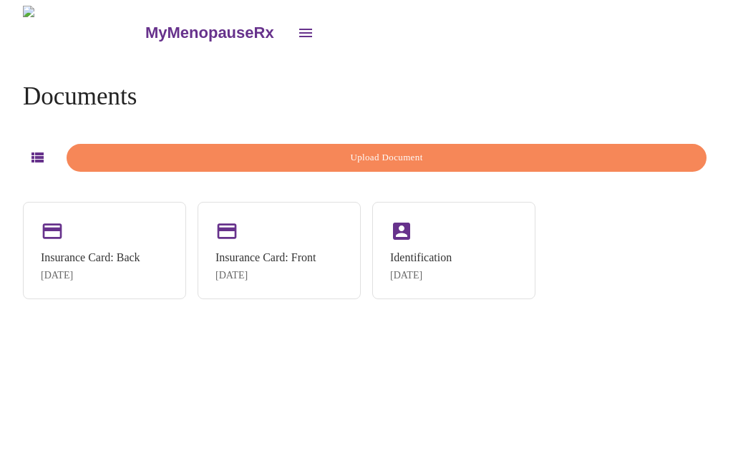
click at [297, 29] on icon "open drawer" at bounding box center [305, 32] width 17 height 17
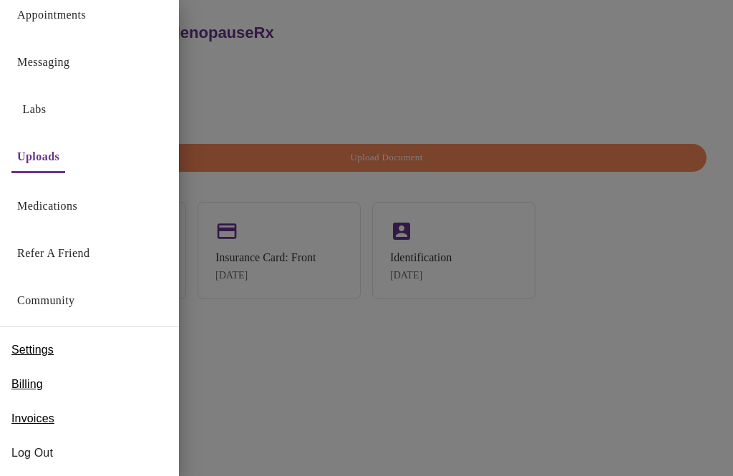
scroll to position [18, 0]
click at [20, 384] on span "Billing" at bounding box center [27, 384] width 32 height 17
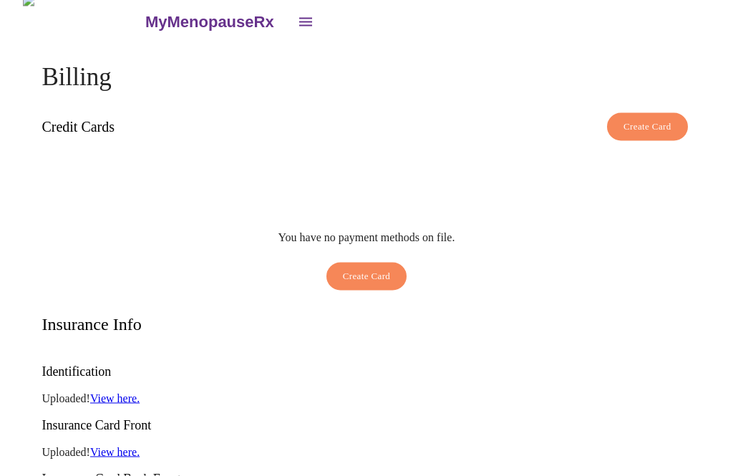
scroll to position [11, 0]
click at [369, 269] on span "Create Card" at bounding box center [367, 276] width 48 height 16
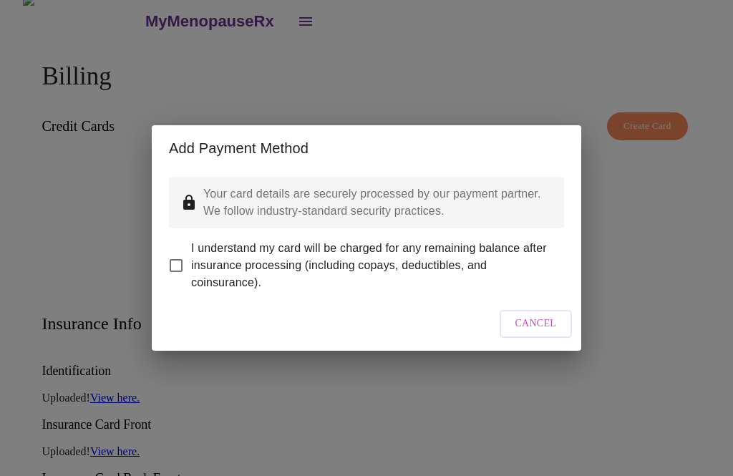
click at [183, 281] on input "I understand my card will be charged for any remaining balance after insurance …" at bounding box center [176, 266] width 30 height 30
checkbox input "true"
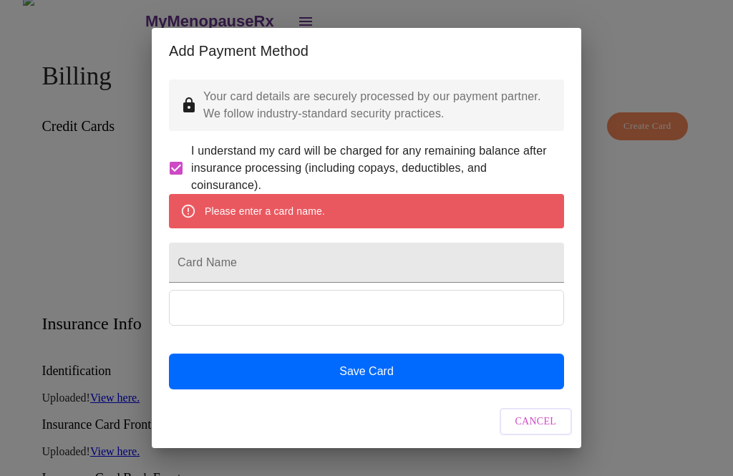
click at [236, 283] on input "Card Name" at bounding box center [366, 263] width 395 height 40
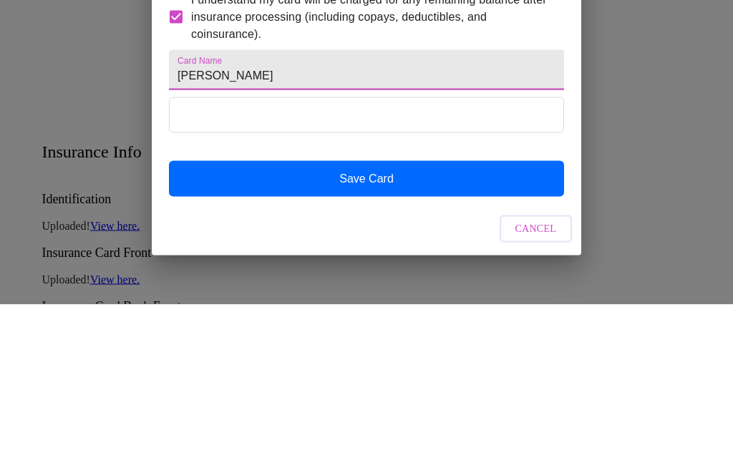
type input "[PERSON_NAME]"
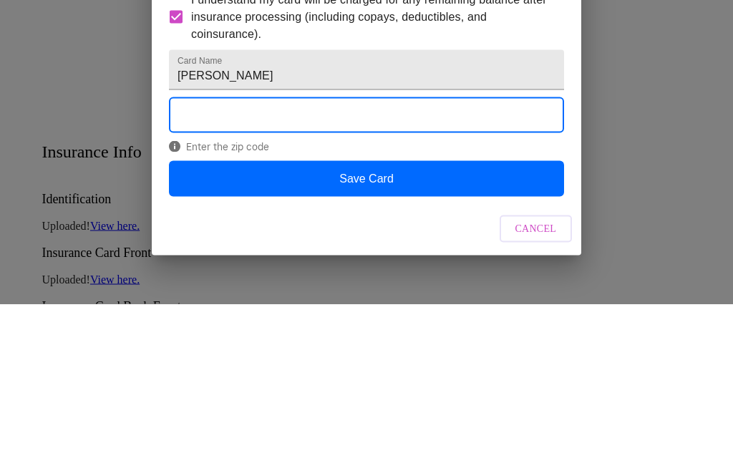
click at [377, 333] on button "Save Card" at bounding box center [366, 351] width 395 height 36
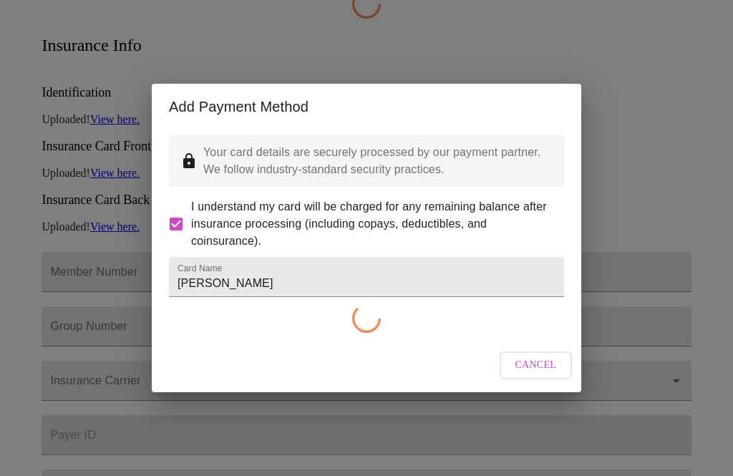
checkbox input "false"
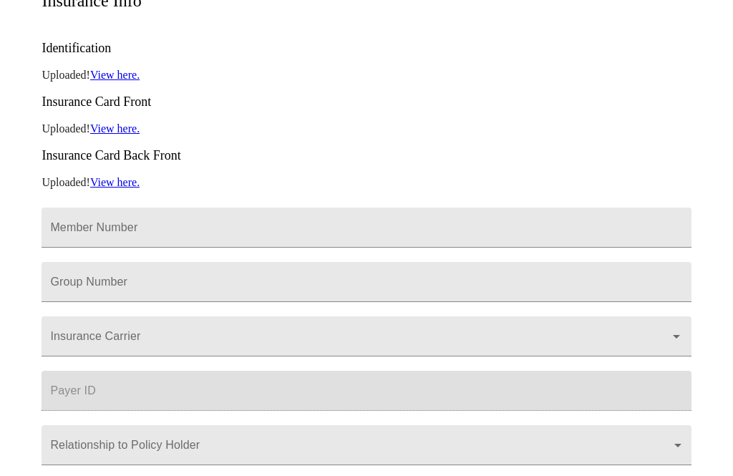
scroll to position [289, 0]
click at [94, 208] on input "Member Number" at bounding box center [367, 228] width 650 height 40
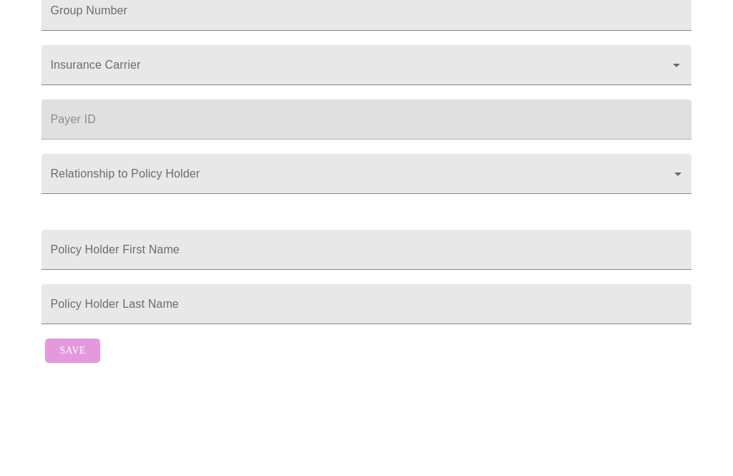
scroll to position [495, 0]
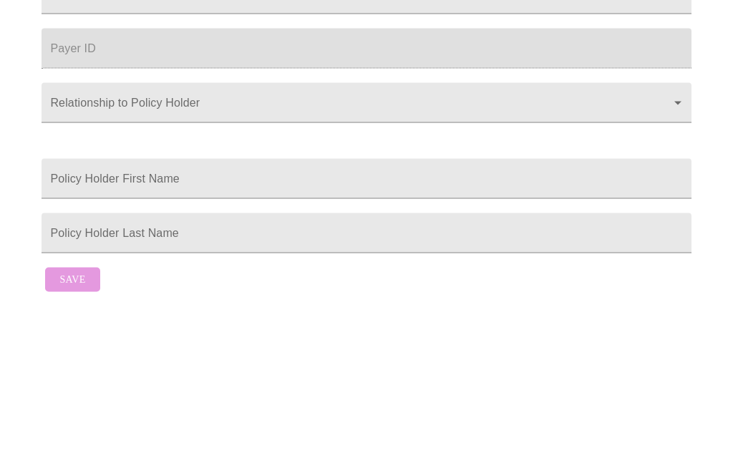
click at [81, 73] on body "MyMenopauseRx Billing Credit Cards Create Card [PERSON_NAME] Date Added: [DATE]…" at bounding box center [367, 7] width 722 height 925
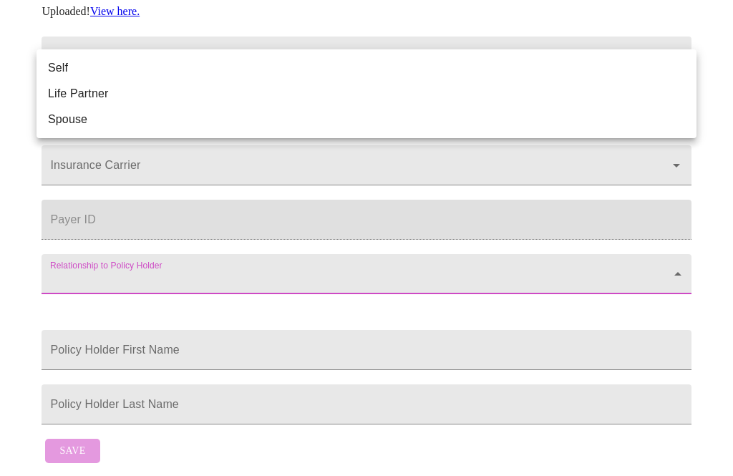
click at [59, 73] on li "Self" at bounding box center [367, 68] width 660 height 26
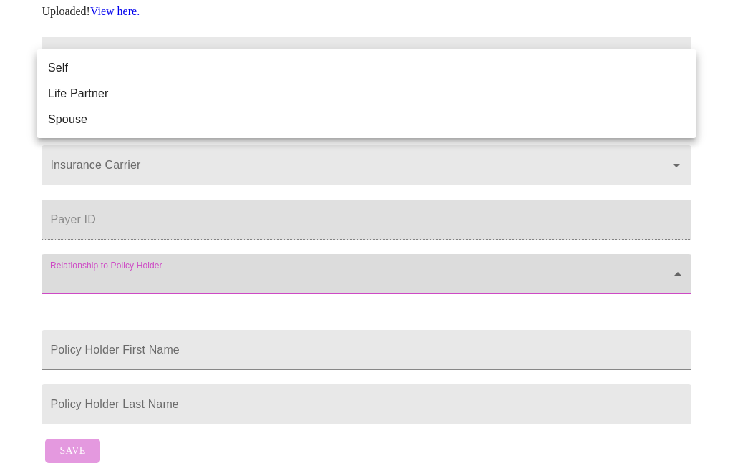
type input "Self"
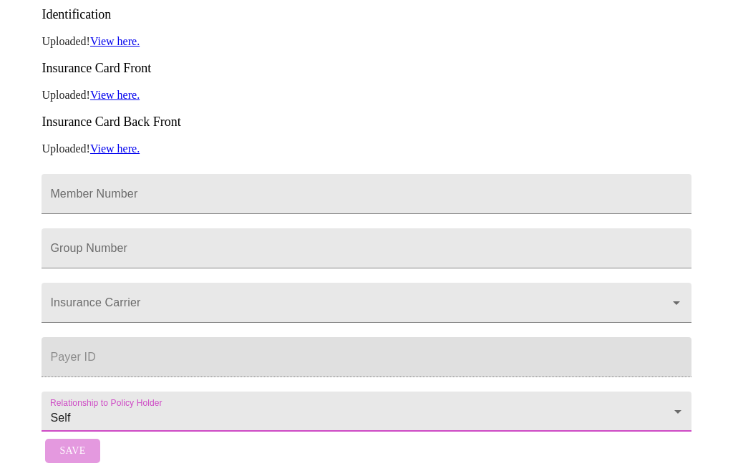
click at [52, 337] on input "Member Number" at bounding box center [367, 357] width 650 height 40
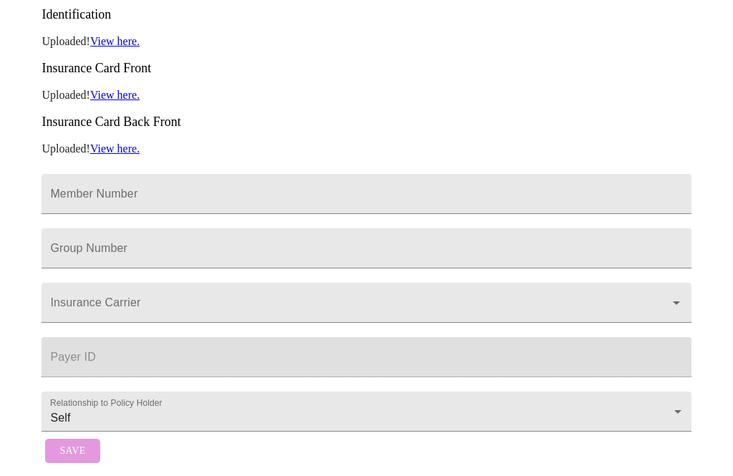
click at [84, 337] on input "Member Number" at bounding box center [367, 357] width 650 height 40
click at [72, 296] on input "Insurance Carrier" at bounding box center [345, 309] width 597 height 26
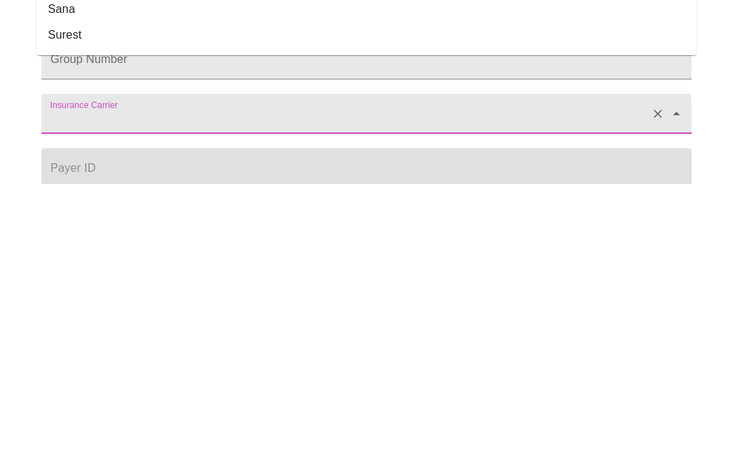
scroll to position [183, 0]
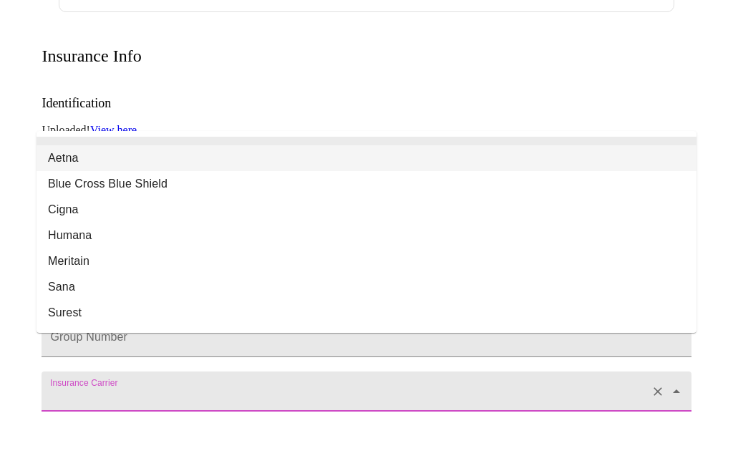
click at [64, 197] on li "Aetna" at bounding box center [367, 210] width 660 height 26
type input "Aetna"
type input "60054"
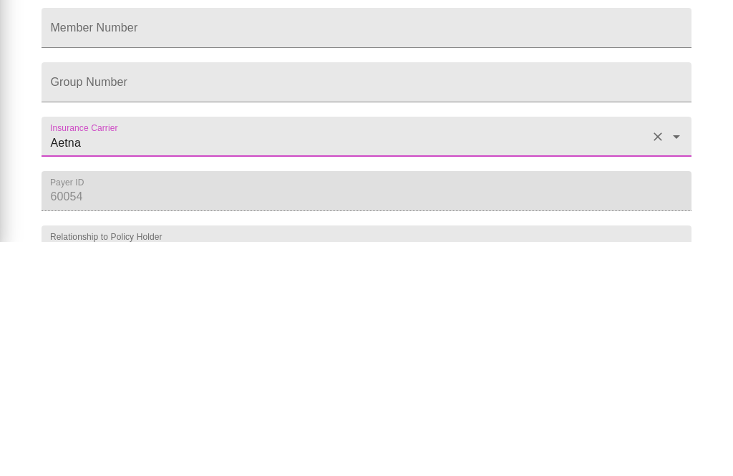
scroll to position [265, 0]
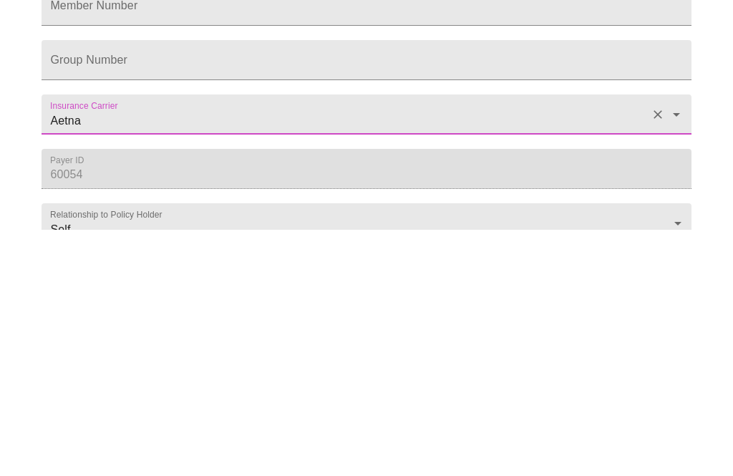
click at [55, 395] on input "60054" at bounding box center [367, 415] width 650 height 40
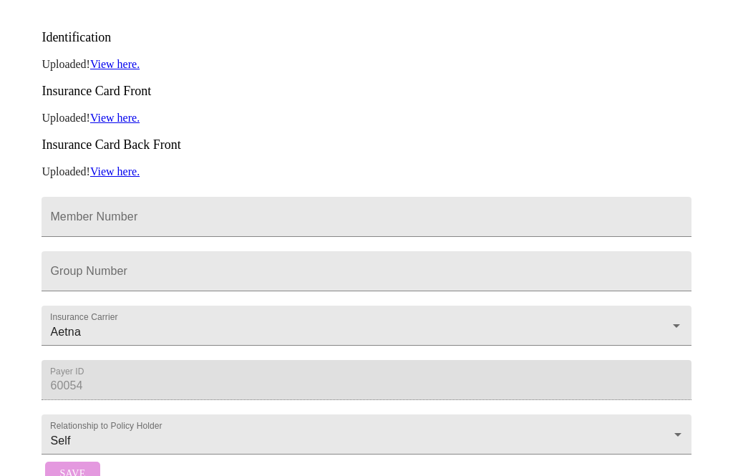
click at [57, 370] on input "60054" at bounding box center [367, 380] width 650 height 40
click at [58, 364] on input "60054" at bounding box center [367, 380] width 650 height 40
click at [109, 367] on input "60054" at bounding box center [367, 380] width 650 height 40
click at [59, 232] on input "Member Number" at bounding box center [367, 217] width 650 height 40
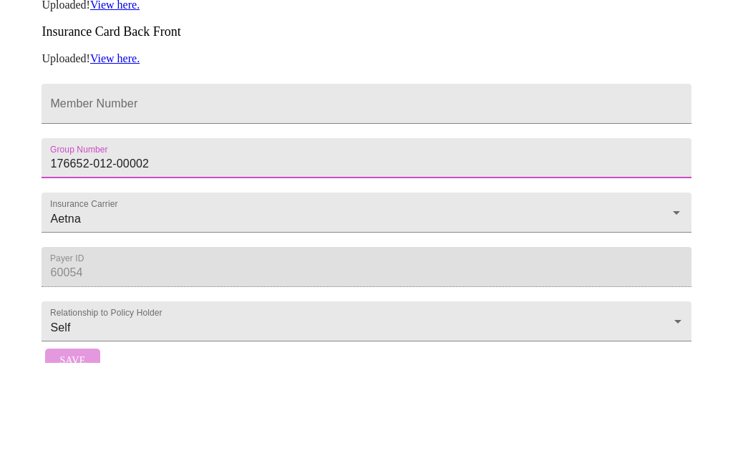
type input "176652-012-00002"
click at [72, 197] on input "Member Number" at bounding box center [367, 217] width 650 height 40
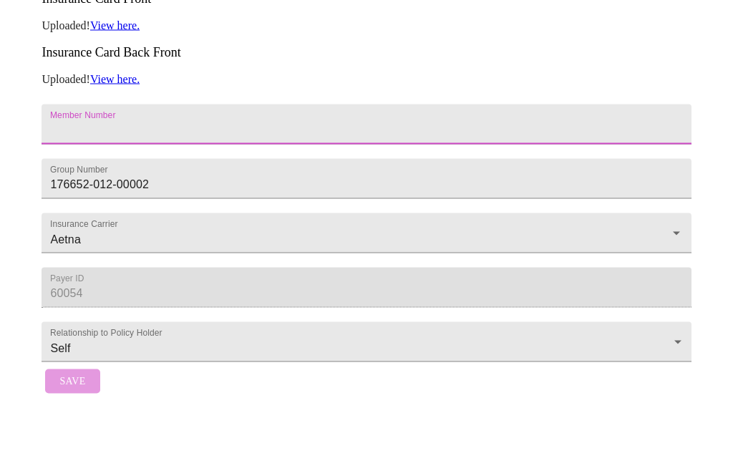
scroll to position [346, 0]
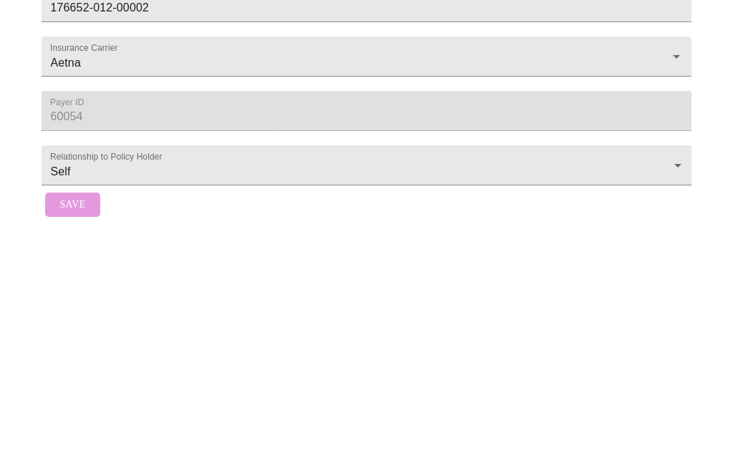
click at [62, 337] on input "60054" at bounding box center [367, 357] width 650 height 40
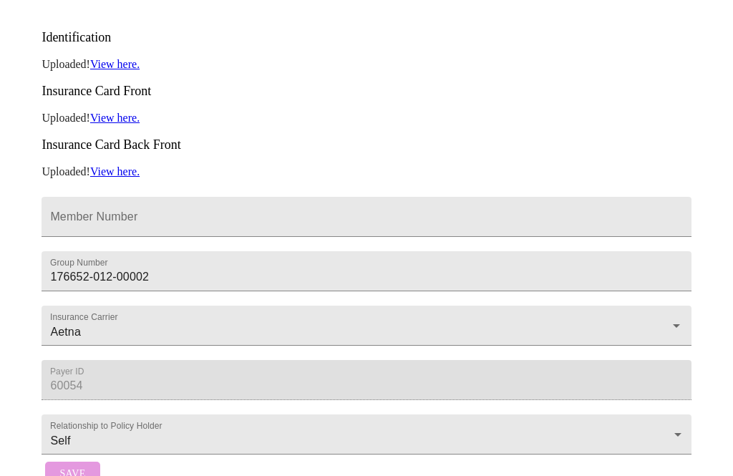
click at [57, 371] on input "60054" at bounding box center [367, 380] width 650 height 40
click at [66, 362] on input "60054" at bounding box center [367, 380] width 650 height 40
click at [62, 372] on input "60054" at bounding box center [367, 380] width 650 height 40
click at [52, 365] on input "60054" at bounding box center [367, 380] width 650 height 40
click at [98, 366] on input "60054" at bounding box center [367, 380] width 650 height 40
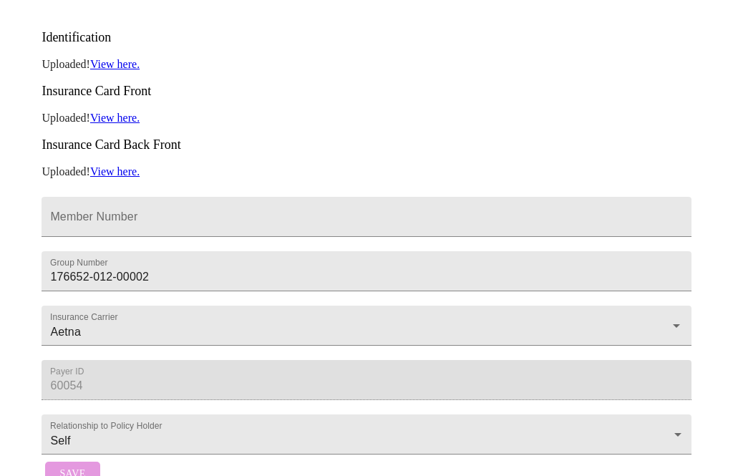
click at [117, 366] on input "60054" at bounding box center [367, 380] width 650 height 40
click at [82, 364] on input "60054" at bounding box center [367, 380] width 650 height 40
click at [47, 368] on input "60054" at bounding box center [367, 380] width 650 height 40
click at [48, 364] on input "60054" at bounding box center [367, 380] width 650 height 40
click at [42, 490] on div "Save" at bounding box center [367, 474] width 650 height 39
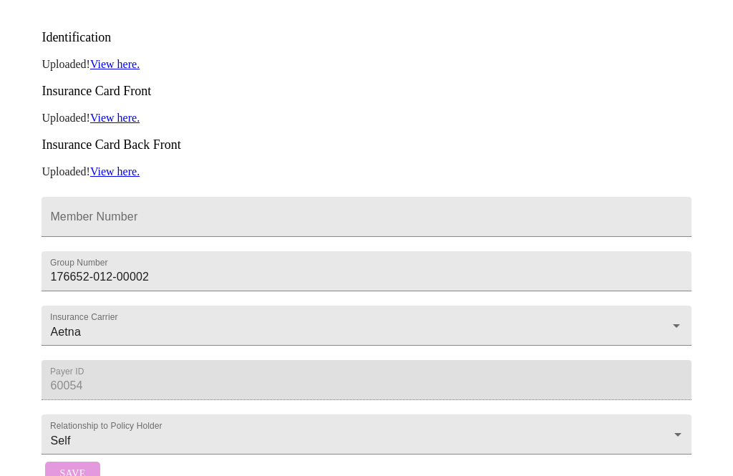
click at [51, 197] on input "Member Number" at bounding box center [367, 217] width 650 height 40
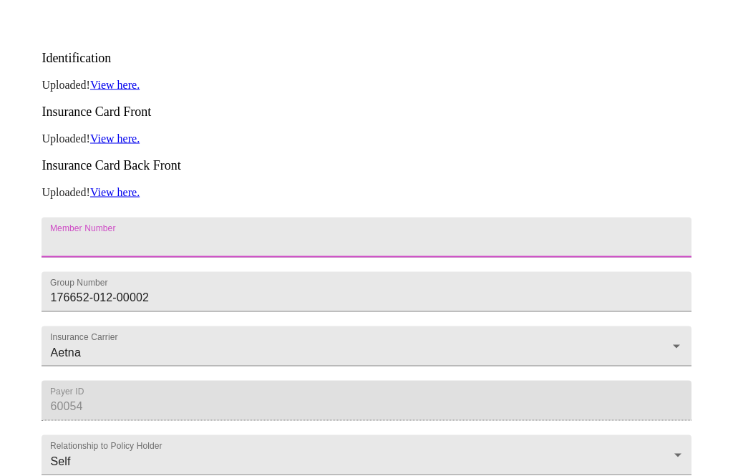
scroll to position [346, 0]
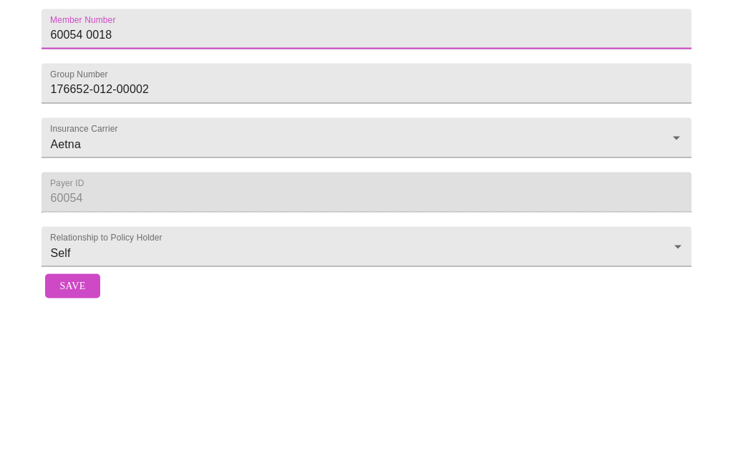
type input "60054 0018"
click at [57, 337] on input "60054" at bounding box center [367, 357] width 650 height 40
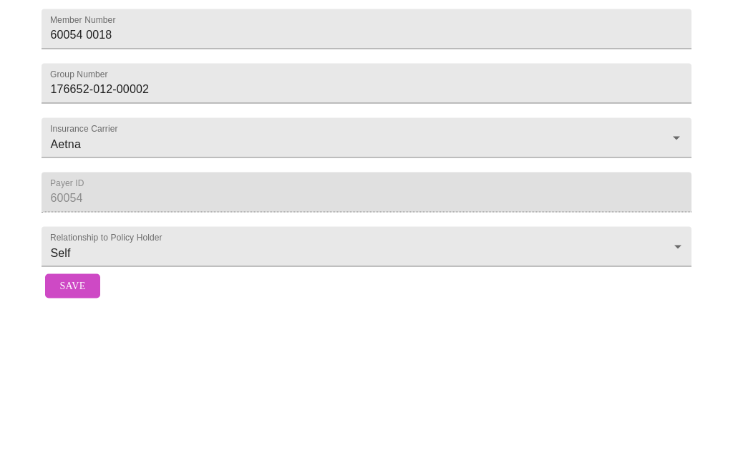
scroll to position [300, 0]
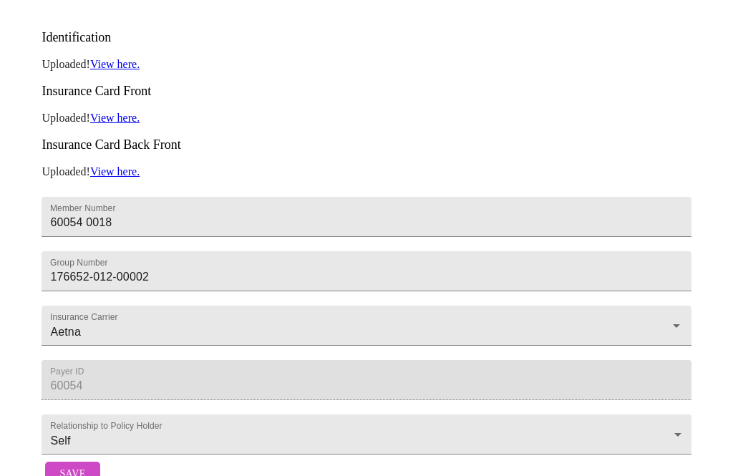
click at [53, 367] on input "60054" at bounding box center [367, 380] width 650 height 40
click at [49, 369] on input "60054" at bounding box center [367, 380] width 650 height 40
click at [93, 365] on input "60054" at bounding box center [367, 380] width 650 height 40
click at [49, 487] on button "Save" at bounding box center [72, 474] width 54 height 25
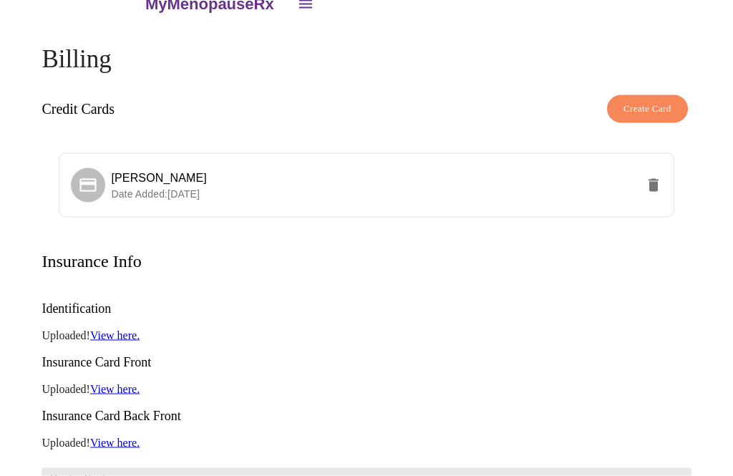
scroll to position [0, 0]
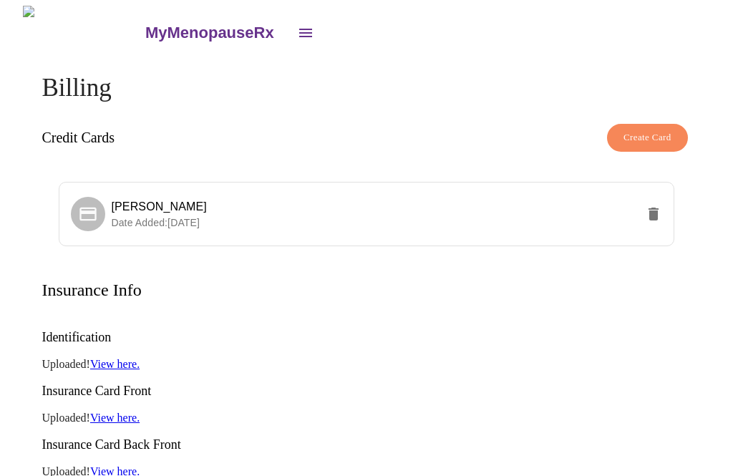
click at [289, 36] on button "open drawer" at bounding box center [306, 33] width 34 height 34
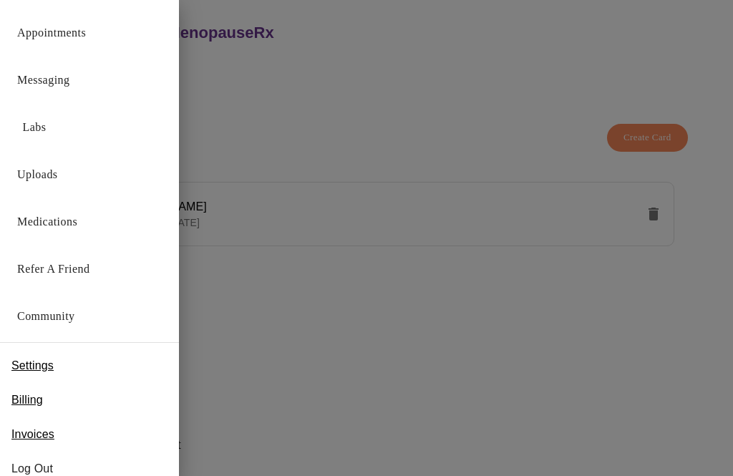
click at [19, 371] on span "Settings" at bounding box center [32, 365] width 42 height 17
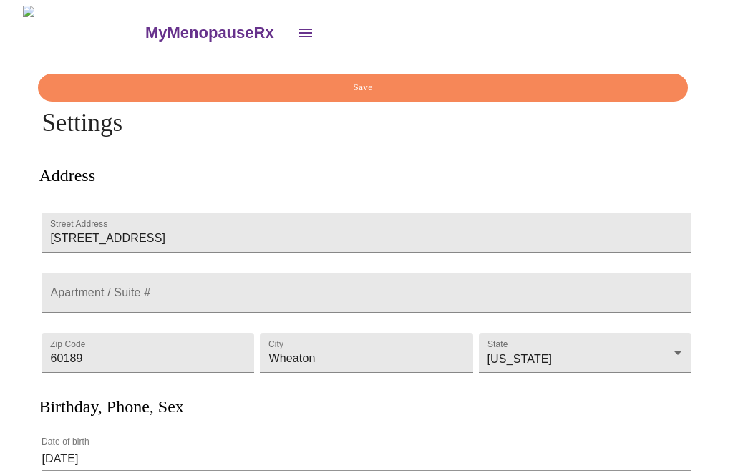
click at [297, 34] on icon "open drawer" at bounding box center [305, 32] width 17 height 17
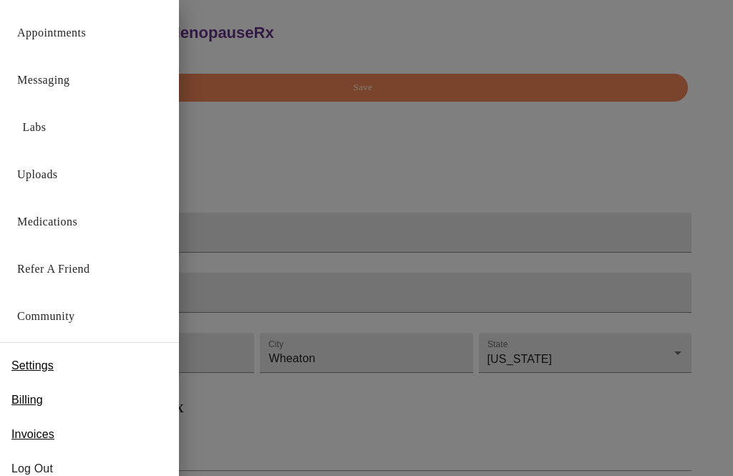
click at [8, 394] on div "Billing" at bounding box center [89, 400] width 179 height 34
click at [16, 397] on span "Billing" at bounding box center [27, 400] width 32 height 17
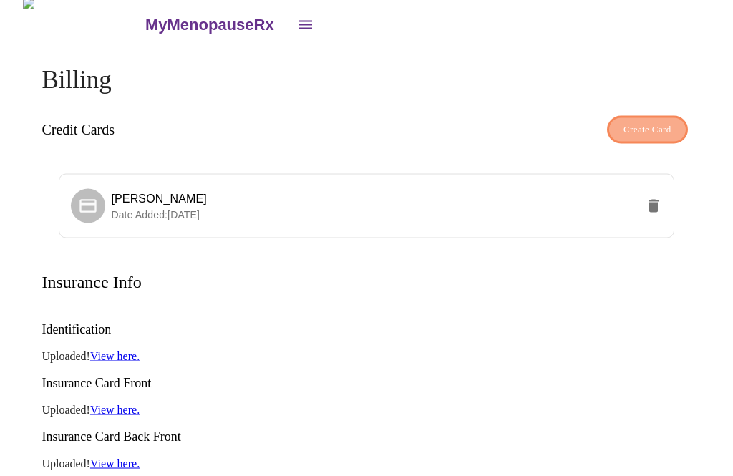
scroll to position [9, 0]
click at [656, 121] on span "Create Card" at bounding box center [648, 129] width 48 height 16
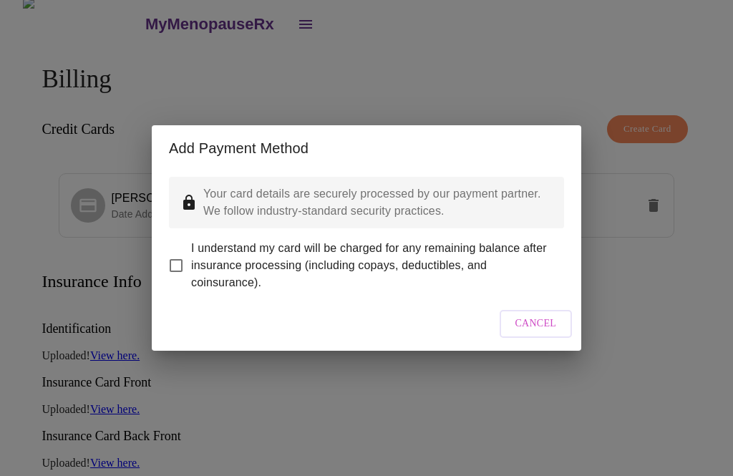
click at [175, 281] on input "I understand my card will be charged for any remaining balance after insurance …" at bounding box center [176, 266] width 30 height 30
checkbox input "true"
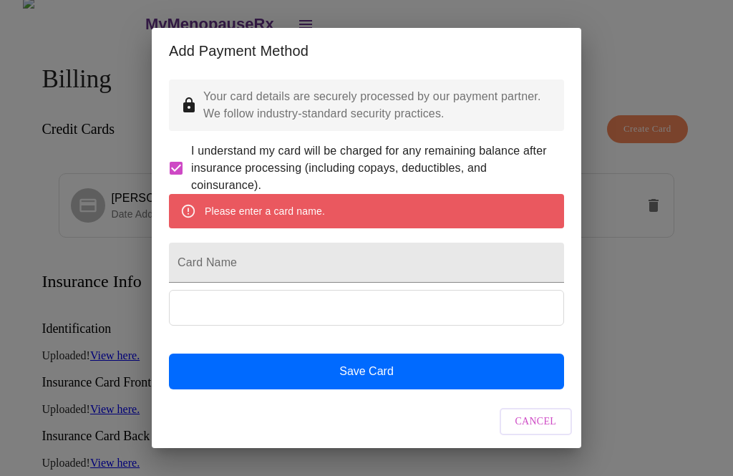
click at [210, 283] on input "Card Name" at bounding box center [366, 263] width 395 height 40
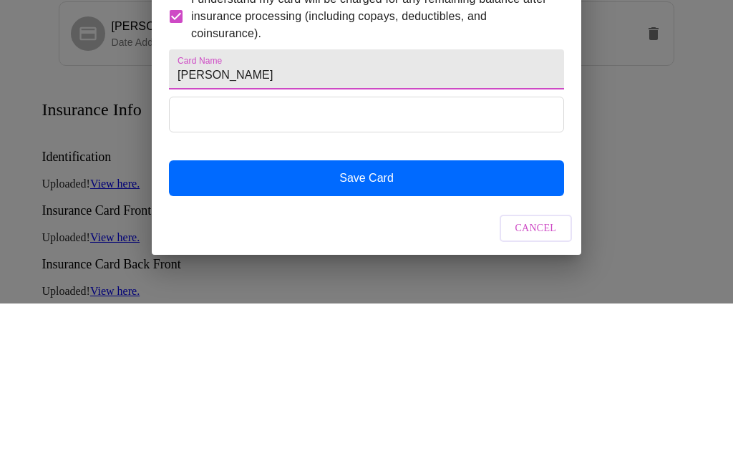
type input "[PERSON_NAME]"
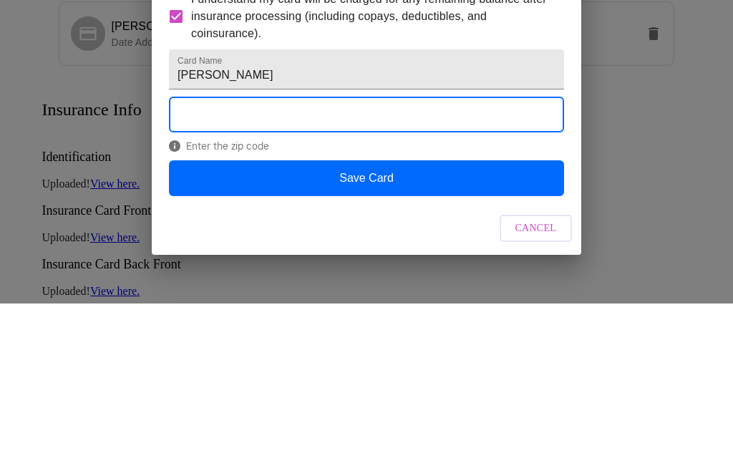
click at [355, 333] on button "Save Card" at bounding box center [366, 351] width 395 height 36
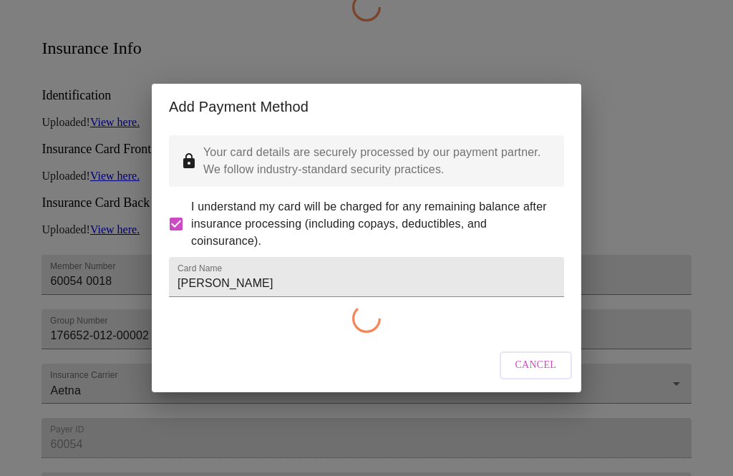
checkbox input "false"
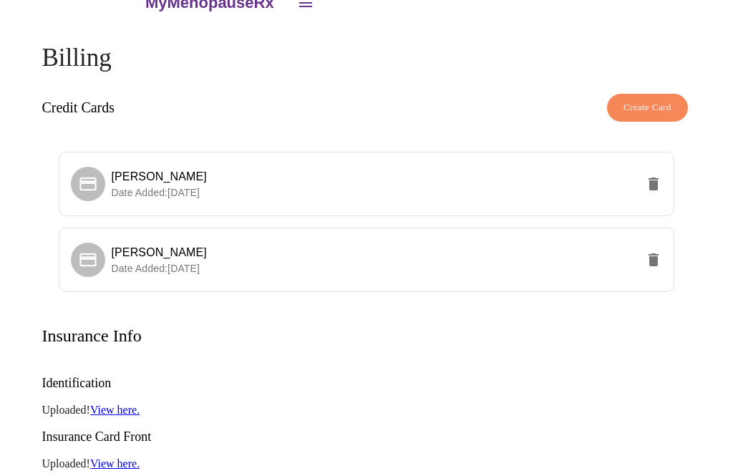
scroll to position [0, 0]
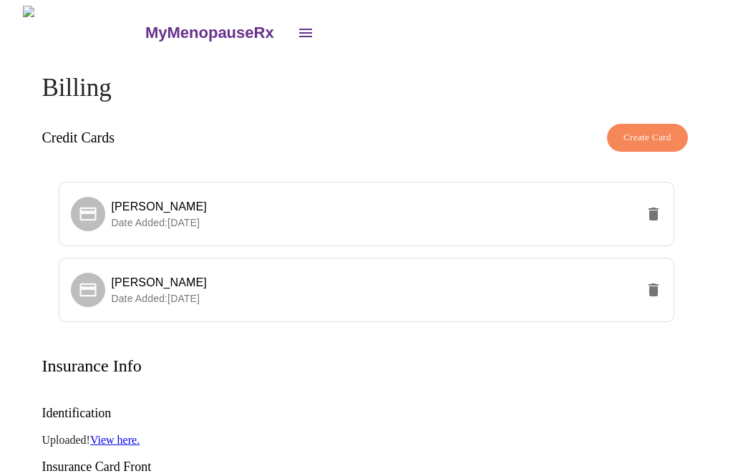
click at [297, 29] on icon "open drawer" at bounding box center [305, 32] width 17 height 17
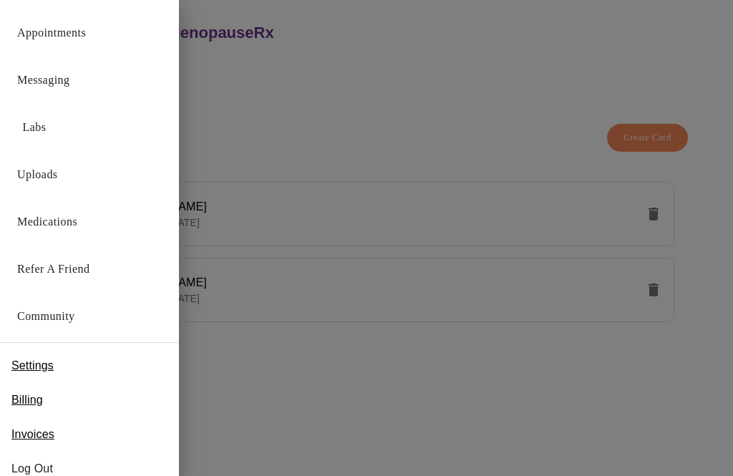
click at [37, 39] on link "Appointments" at bounding box center [51, 33] width 69 height 20
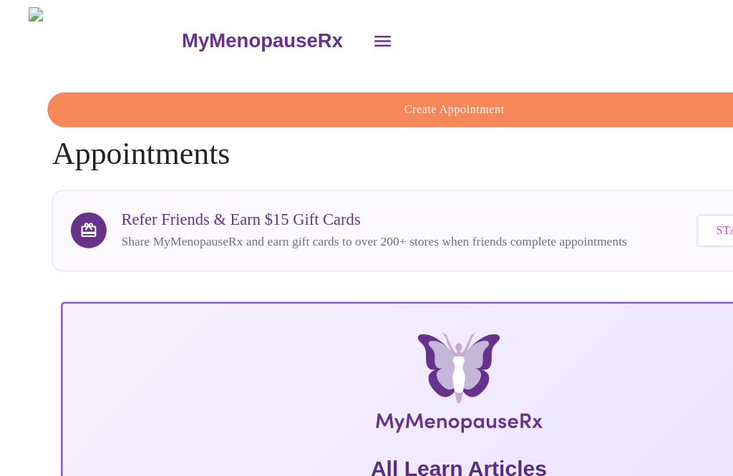
click at [297, 29] on icon "open drawer" at bounding box center [305, 32] width 17 height 17
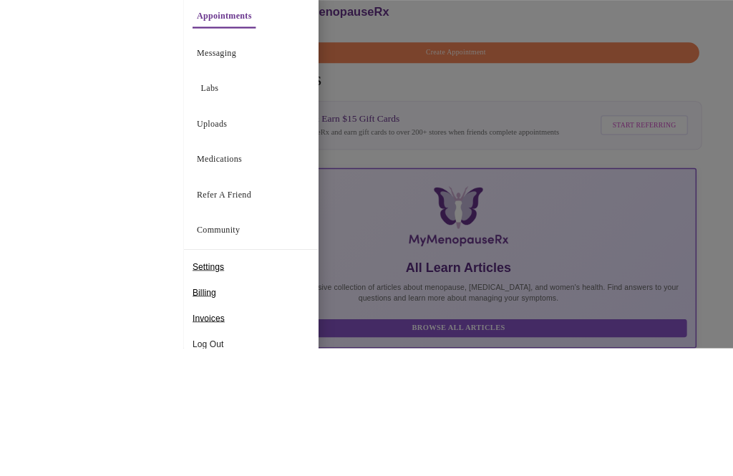
scroll to position [109, 0]
